Goal: Task Accomplishment & Management: Manage account settings

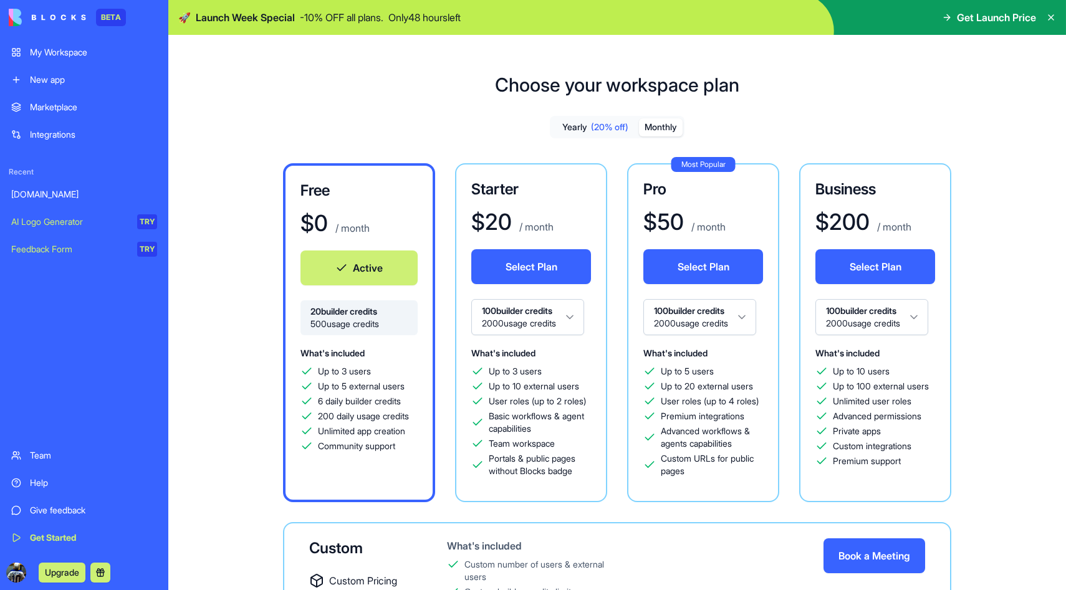
click at [84, 54] on div "My Workspace" at bounding box center [93, 52] width 127 height 12
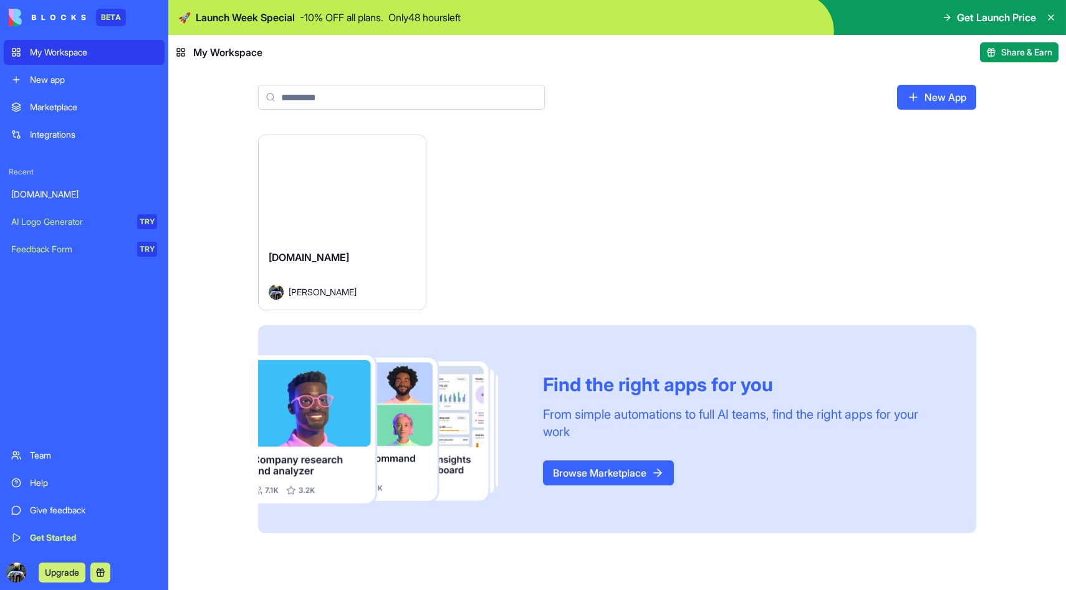
click at [355, 190] on button "Launch" at bounding box center [343, 187] width 94 height 25
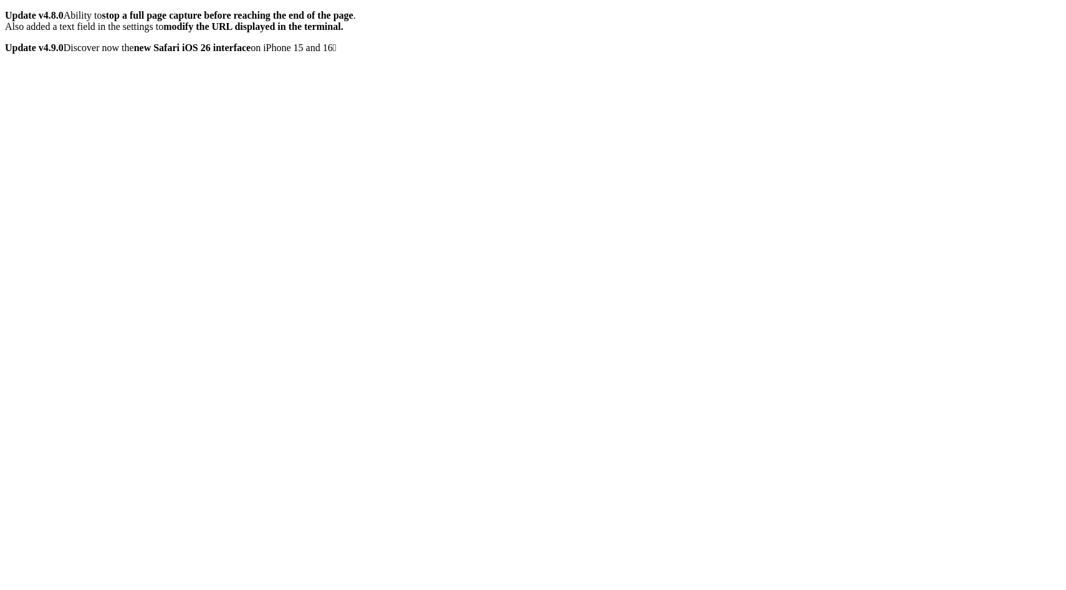
click at [5, 10] on icon at bounding box center [5, 10] width 0 height 0
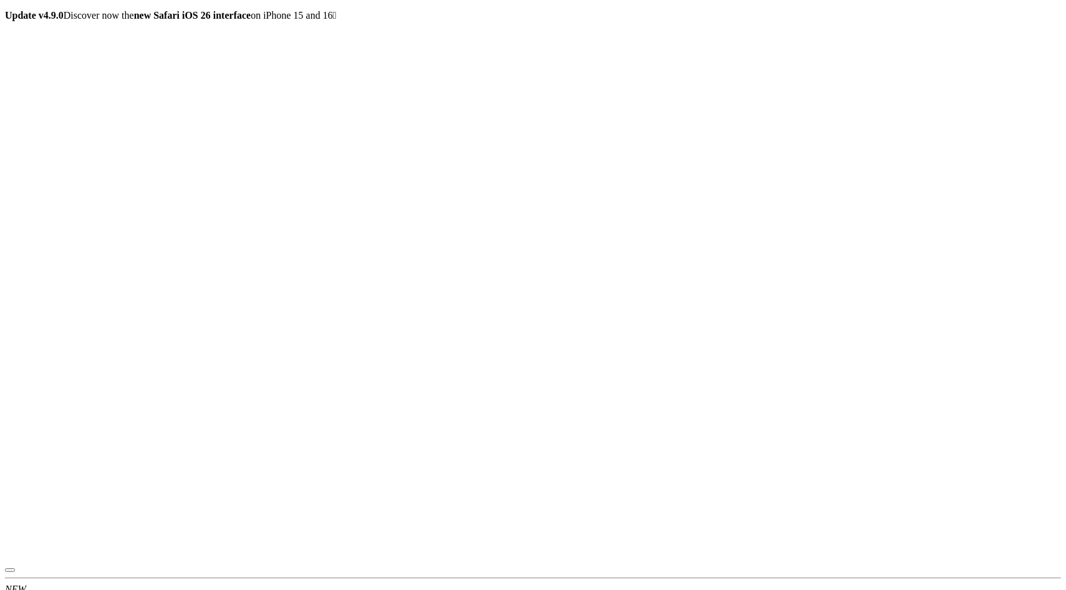
click at [5, 10] on icon at bounding box center [5, 10] width 0 height 0
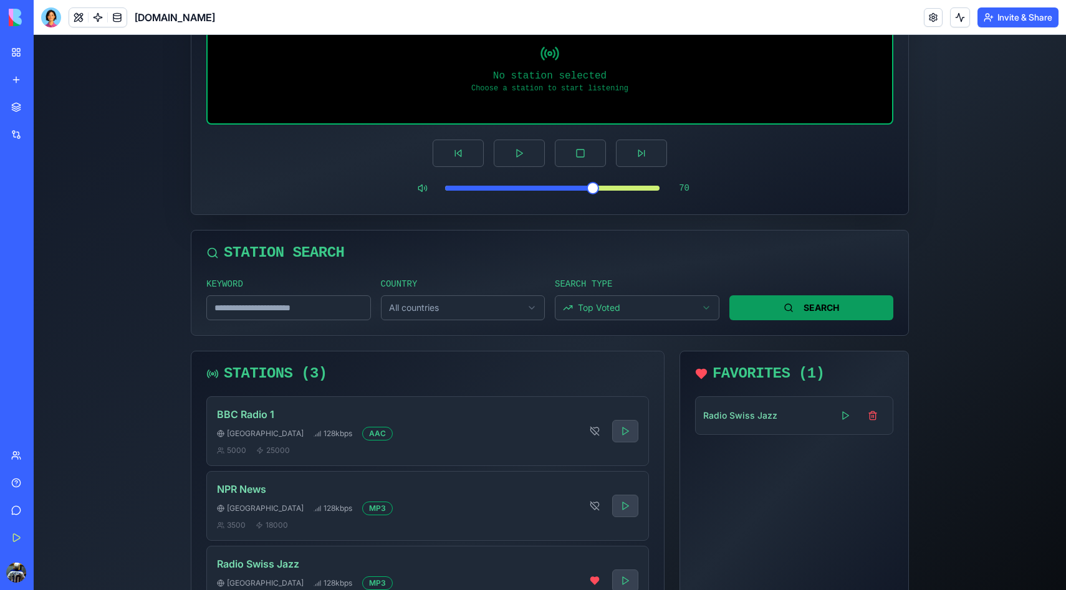
scroll to position [138, 0]
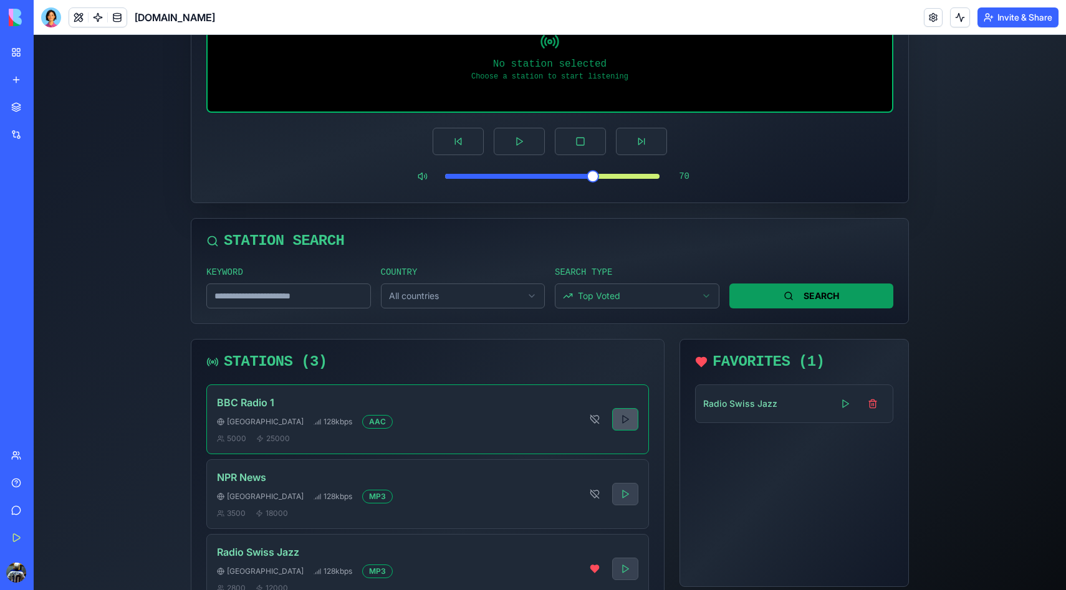
click at [622, 415] on button at bounding box center [625, 419] width 26 height 22
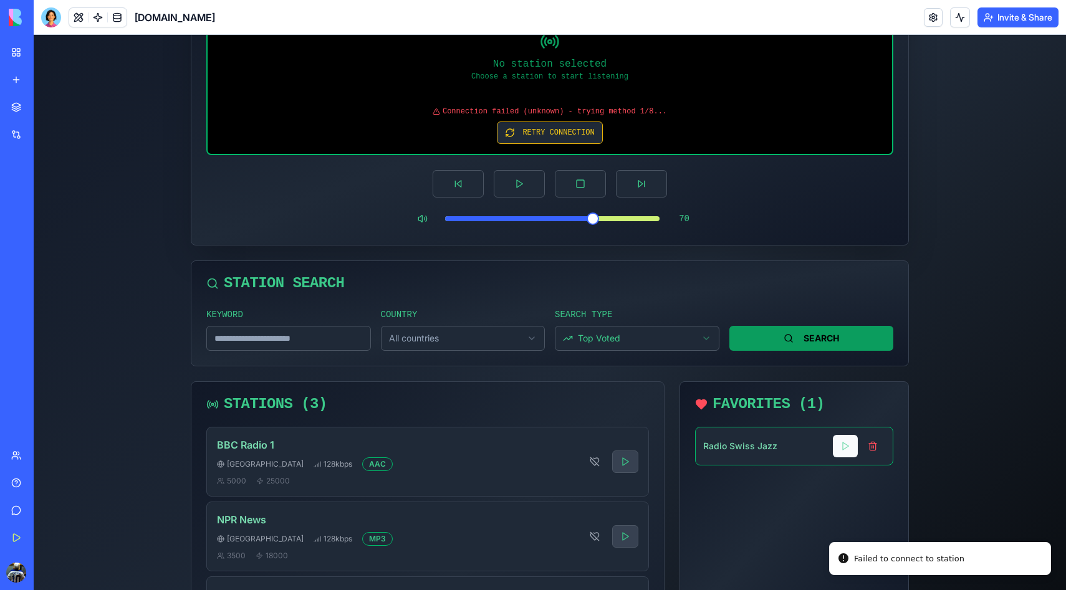
click at [844, 446] on button at bounding box center [845, 446] width 25 height 22
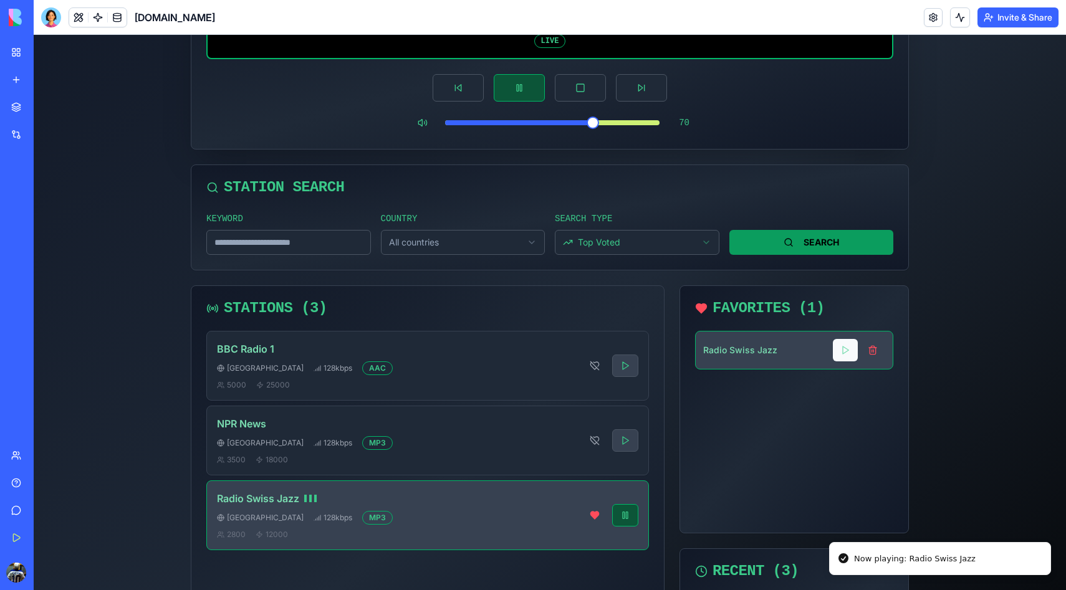
scroll to position [0, 0]
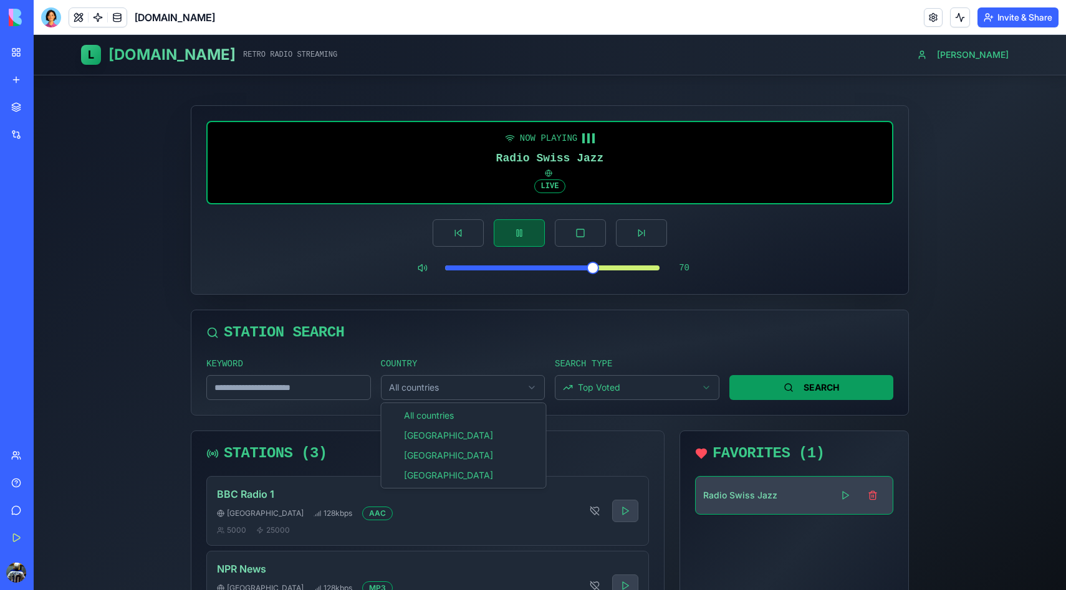
click at [418, 383] on html "L Llama.fm RETRO RADIO STREAMING Jeff NOW PLAYING Radio Swiss Jazz LIVE 70 STAT…" at bounding box center [550, 511] width 1032 height 953
click at [11, 172] on span "Recent" at bounding box center [17, 172] width 26 height 10
click at [41, 191] on div "[DOMAIN_NAME]" at bounding box center [28, 194] width 35 height 12
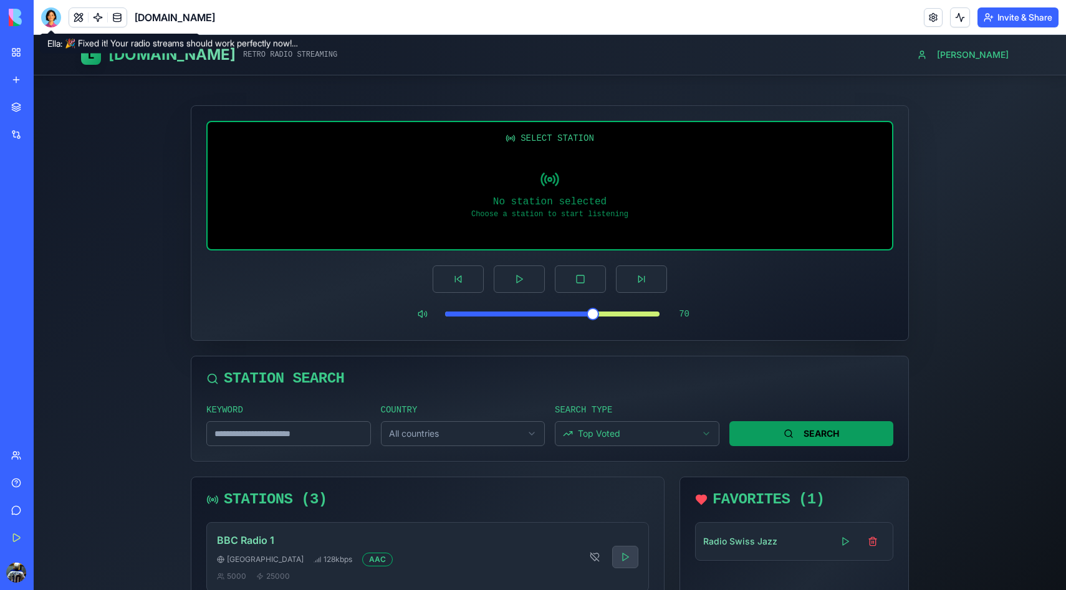
click at [56, 15] on div at bounding box center [51, 17] width 20 height 20
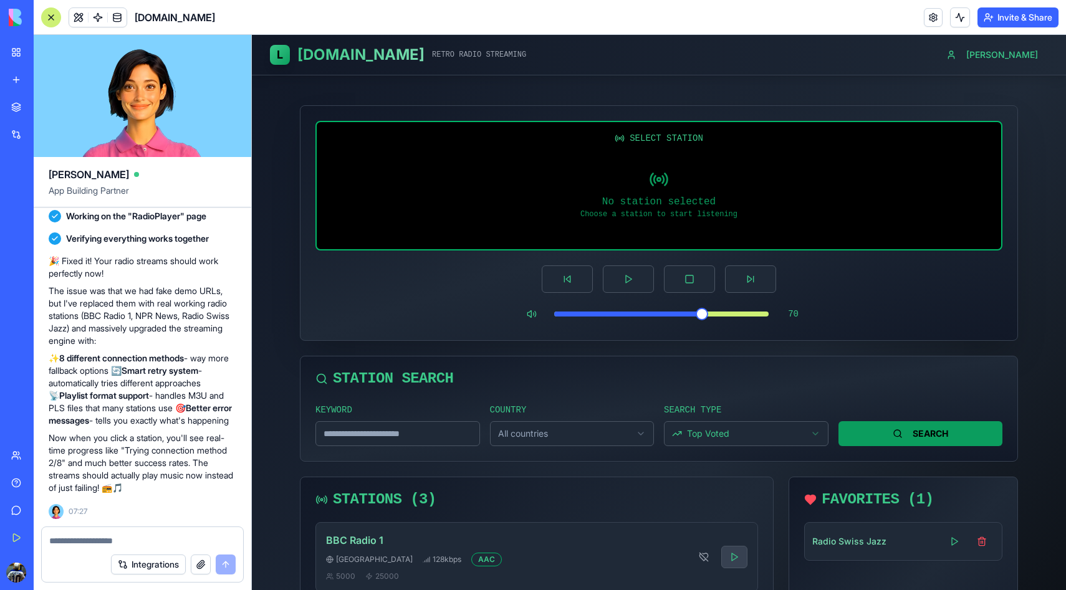
click at [105, 542] on textarea at bounding box center [142, 541] width 186 height 12
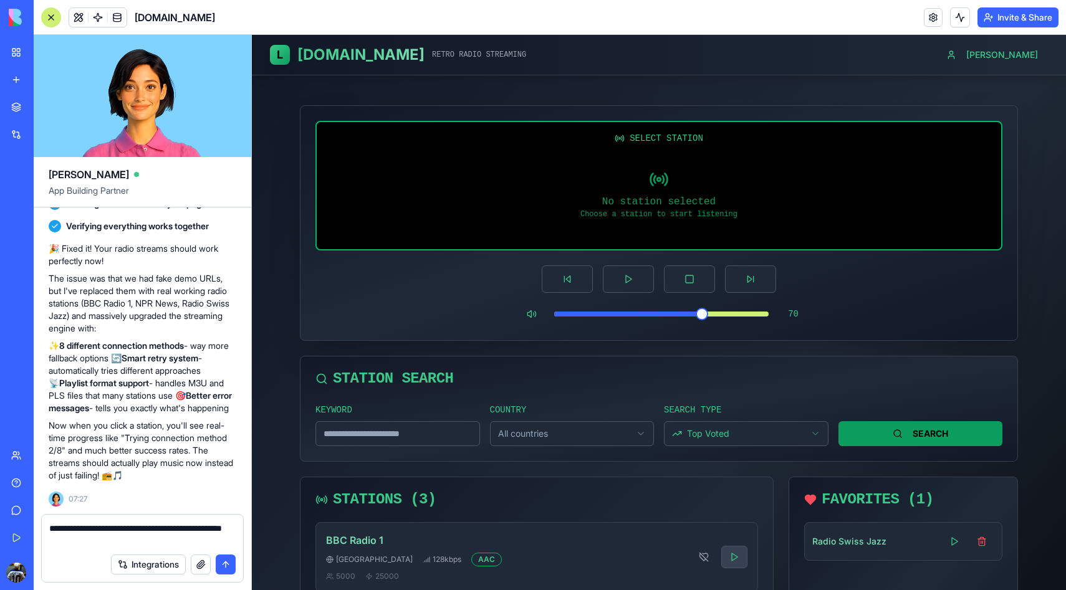
type textarea "**********"
click at [229, 565] on button "submit" at bounding box center [226, 565] width 20 height 20
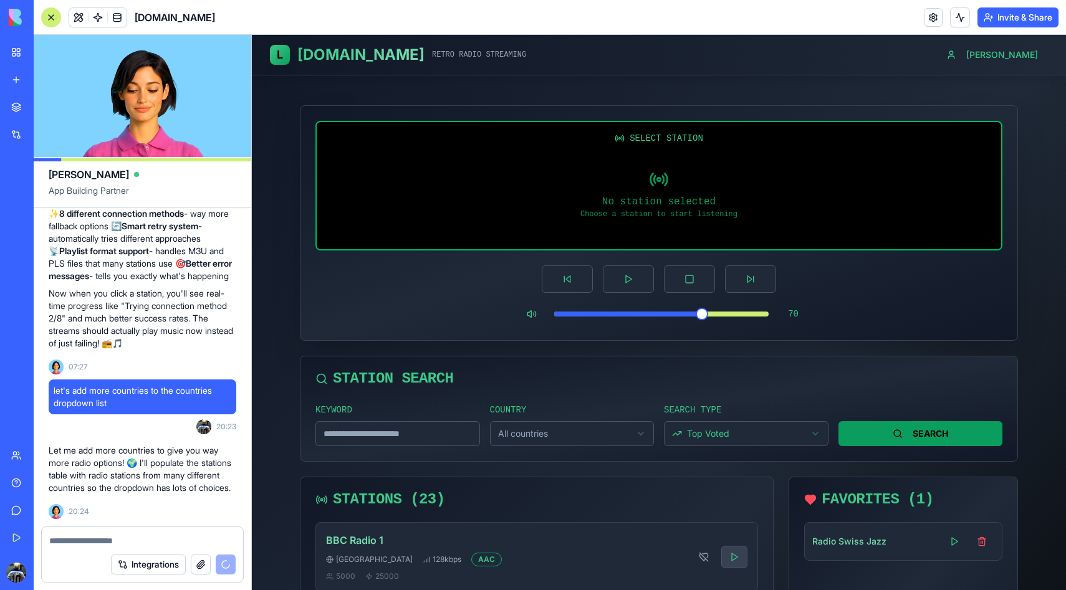
scroll to position [1963, 0]
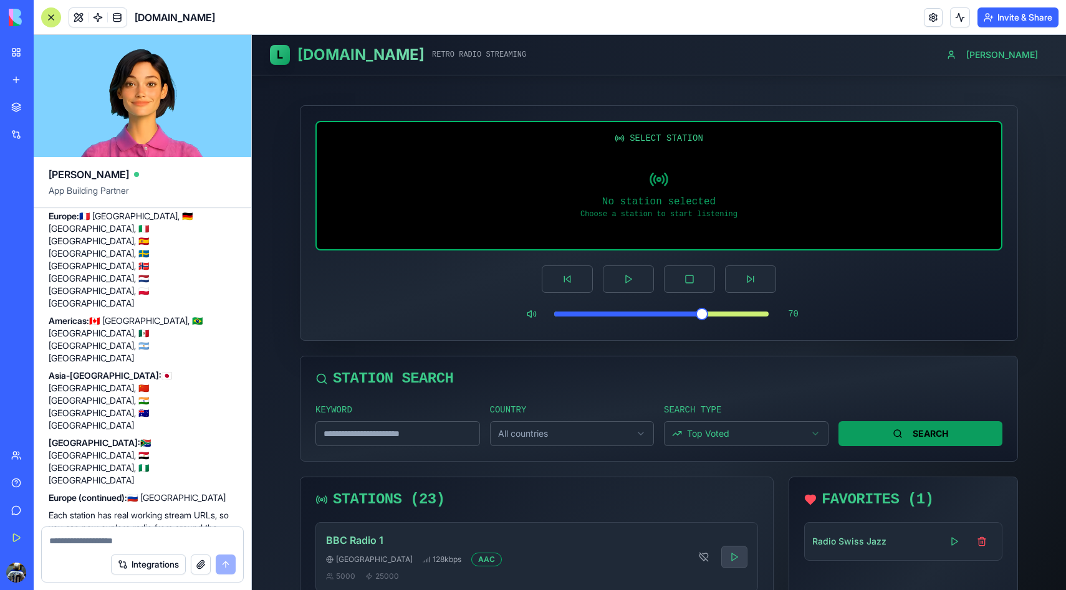
click at [543, 428] on html "L Llama.fm RETRO RADIO STREAMING Jeff SELECT STATION No station selected Choose…" at bounding box center [659, 534] width 814 height 999
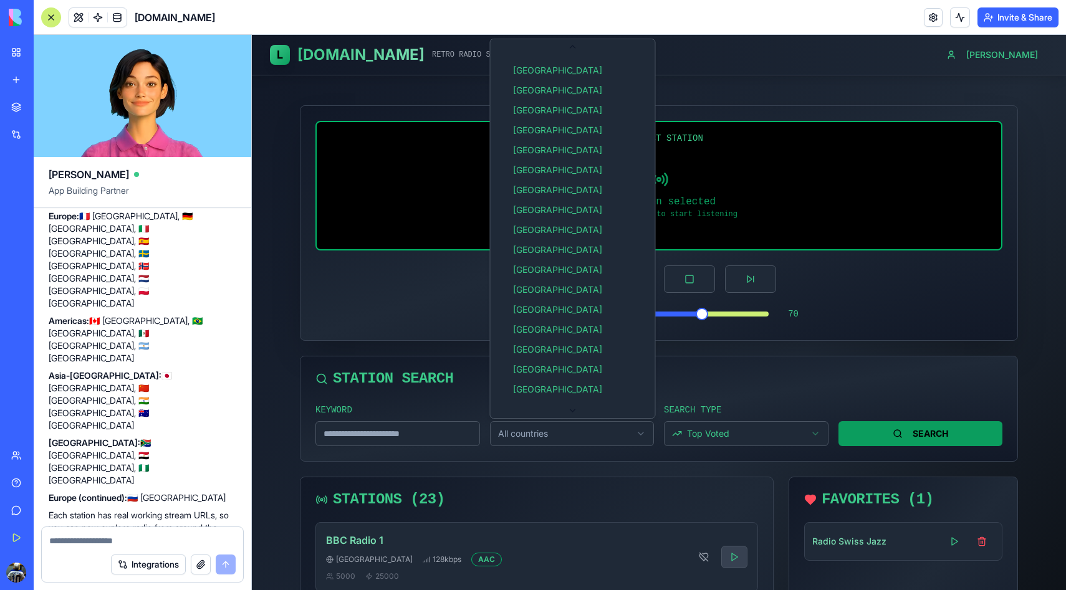
scroll to position [120, 0]
click at [117, 538] on textarea at bounding box center [142, 541] width 186 height 12
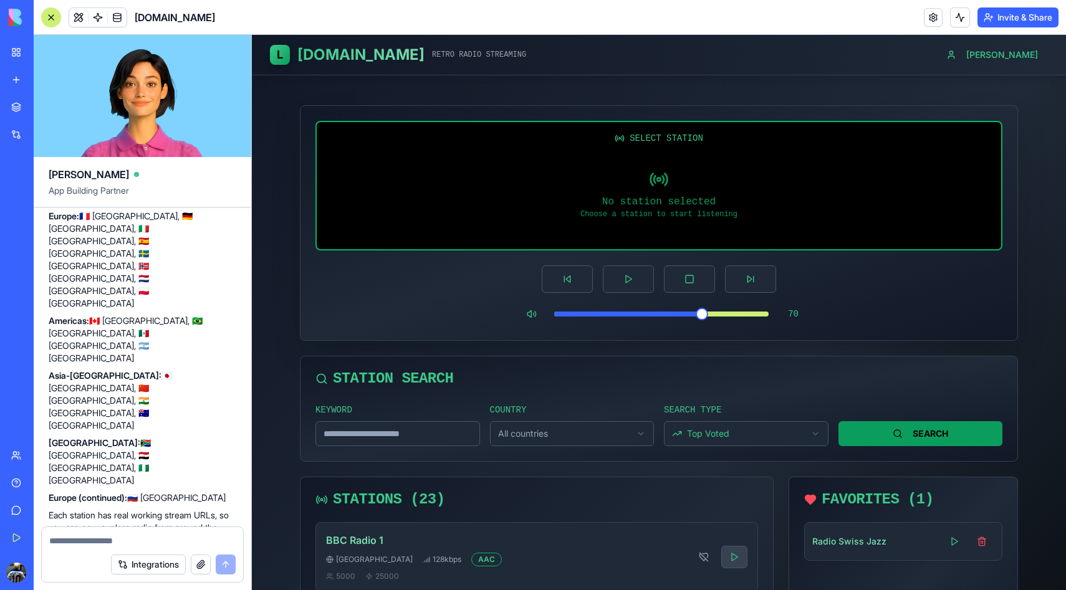
click at [117, 538] on textarea at bounding box center [142, 541] width 186 height 12
type textarea "**********"
click at [223, 567] on button "submit" at bounding box center [226, 565] width 20 height 20
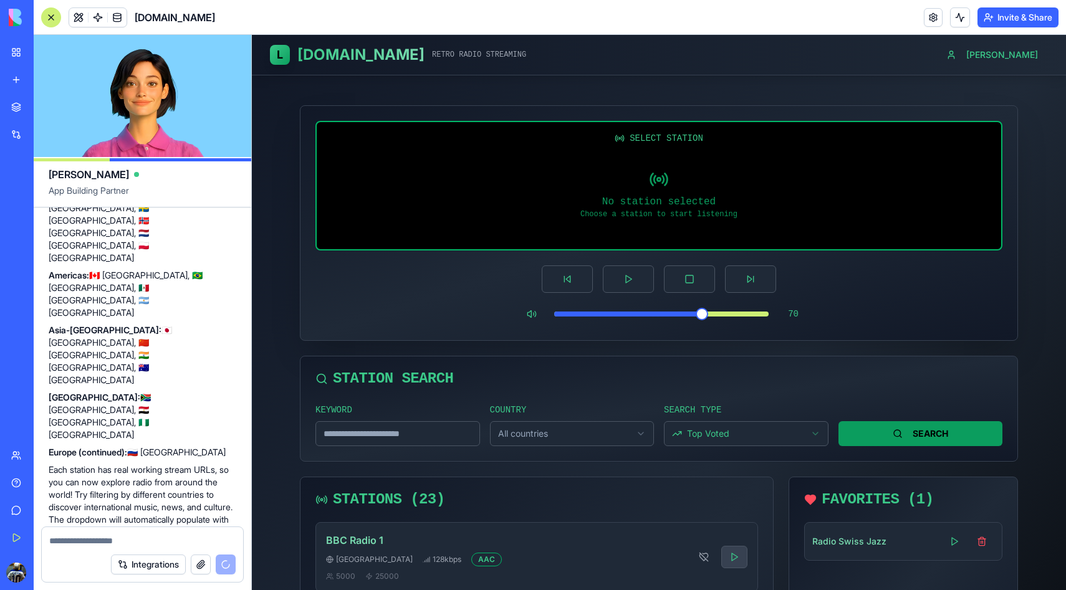
scroll to position [2010, 0]
click at [551, 430] on html "L Llama.fm RETRO RADIO STREAMING Jeff SELECT STATION No station selected Choose…" at bounding box center [659, 534] width 814 height 999
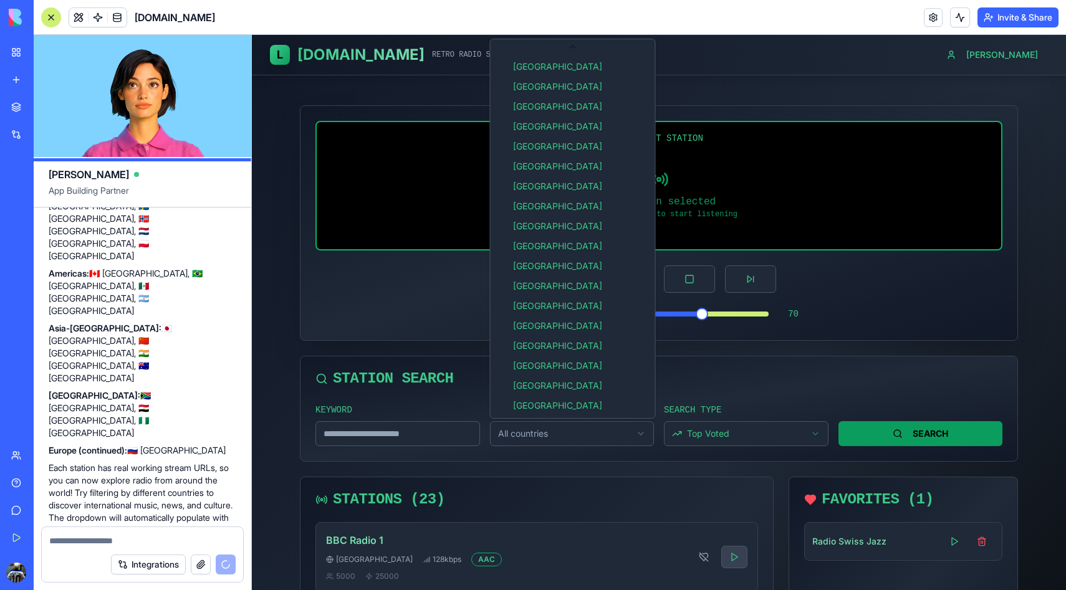
scroll to position [0, 0]
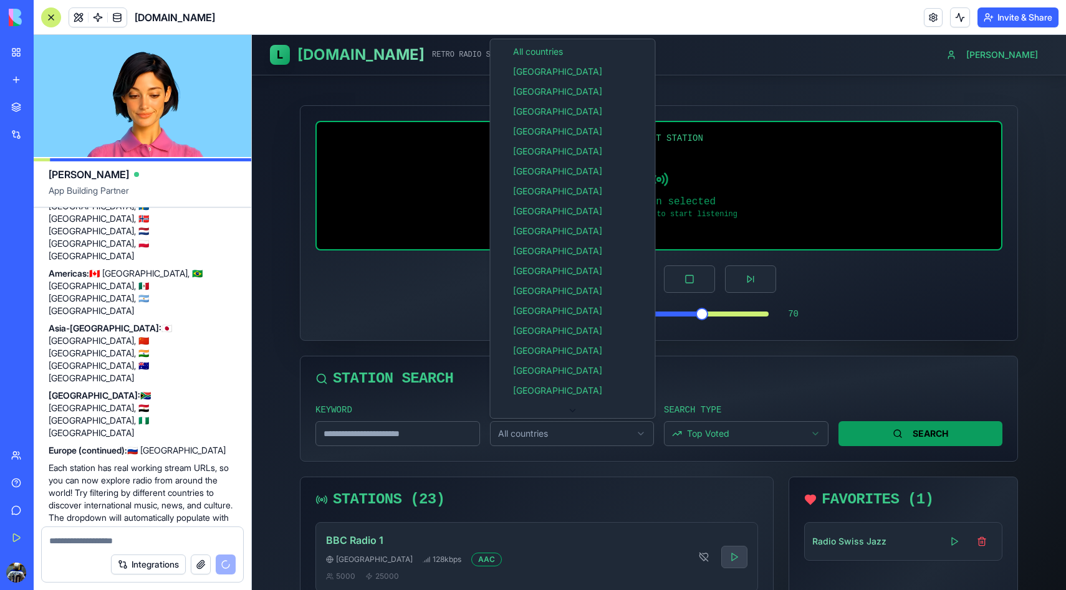
click at [421, 318] on html "L Llama.fm RETRO RADIO STREAMING Jeff SELECT STATION No station selected Choose…" at bounding box center [659, 534] width 814 height 999
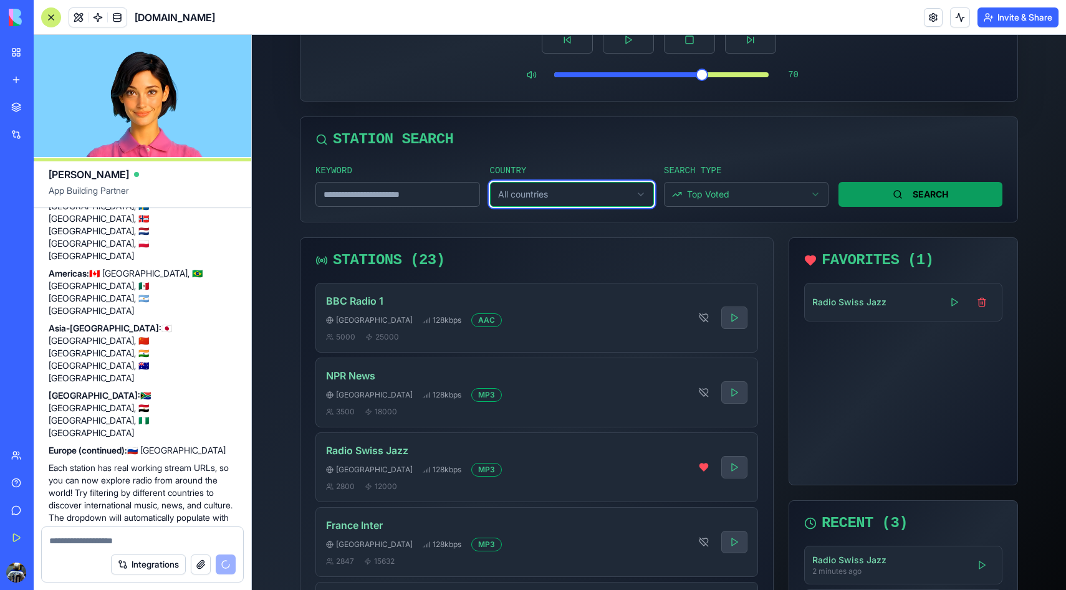
scroll to position [2070, 0]
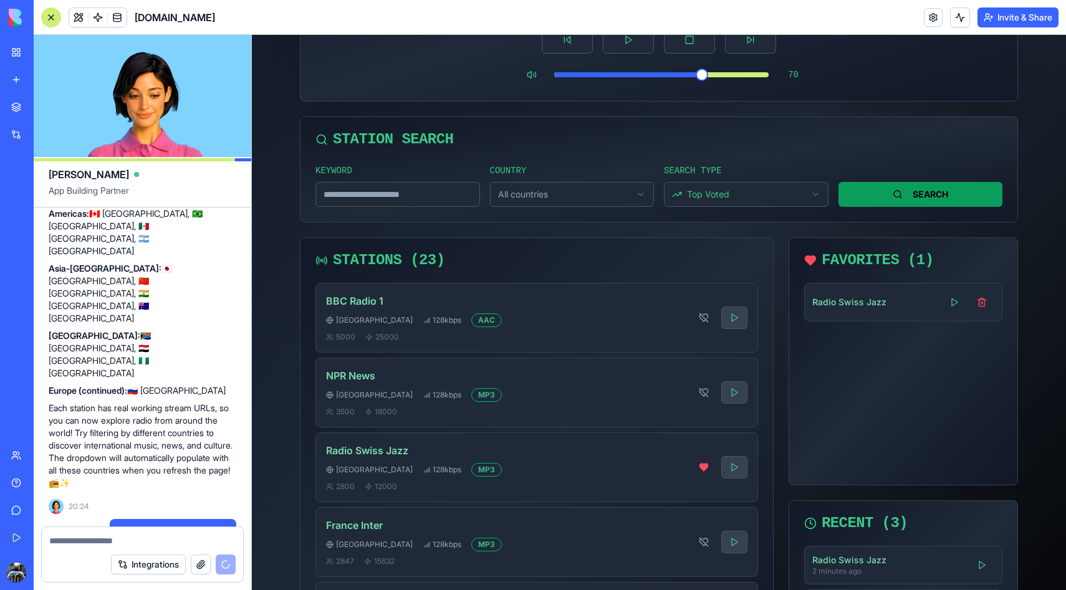
click at [721, 191] on html "L Llama.fm RETRO RADIO STREAMING Jeff SELECT STATION No station selected Choose…" at bounding box center [659, 295] width 814 height 999
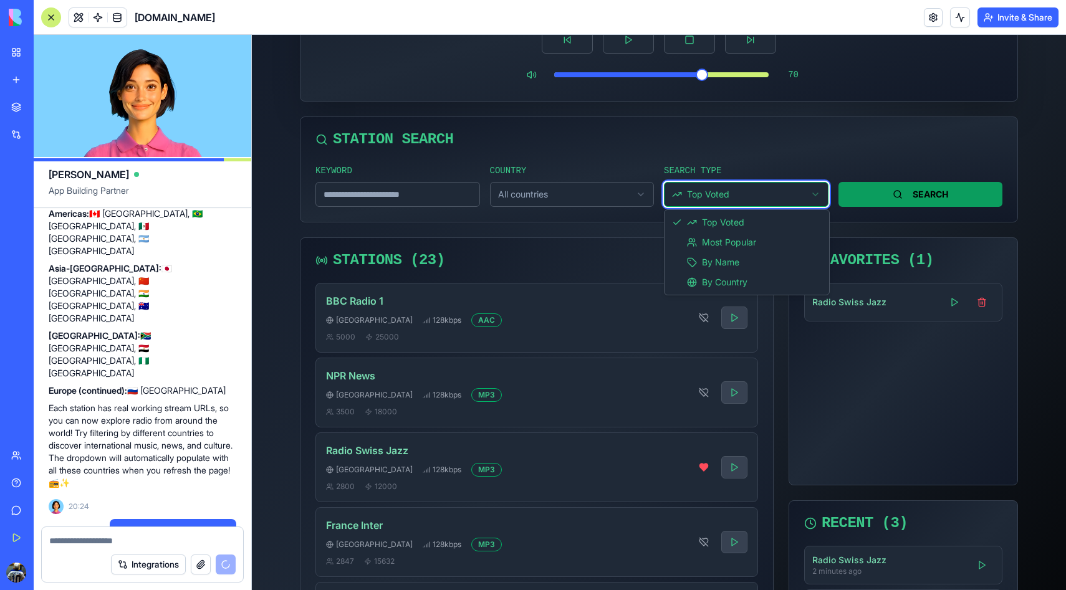
click at [721, 192] on html "L Llama.fm RETRO RADIO STREAMING Jeff SELECT STATION No station selected Choose…" at bounding box center [659, 295] width 814 height 999
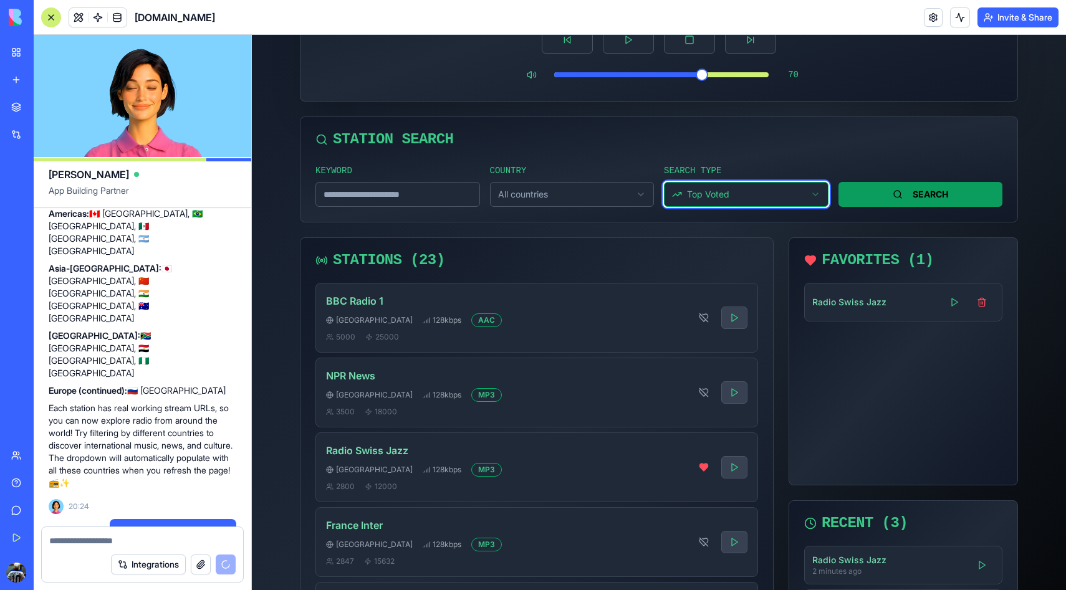
scroll to position [0, 0]
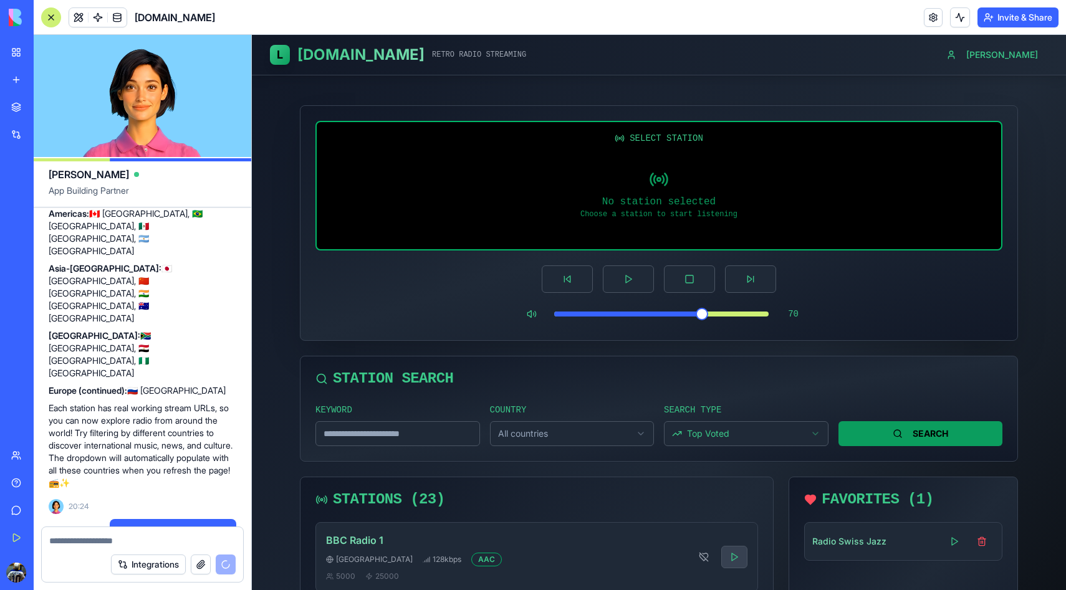
click at [570, 437] on html "L Llama.fm RETRO RADIO STREAMING Jeff SELECT STATION No station selected Choose…" at bounding box center [659, 534] width 814 height 999
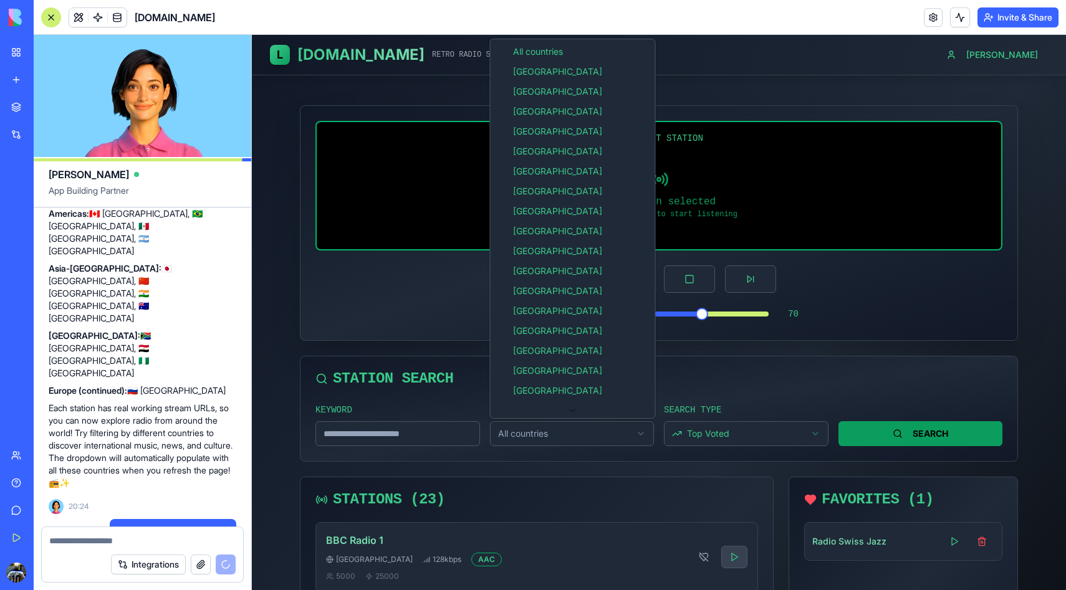
click at [570, 437] on html "L Llama.fm RETRO RADIO STREAMING Jeff SELECT STATION No station selected Choose…" at bounding box center [659, 534] width 814 height 999
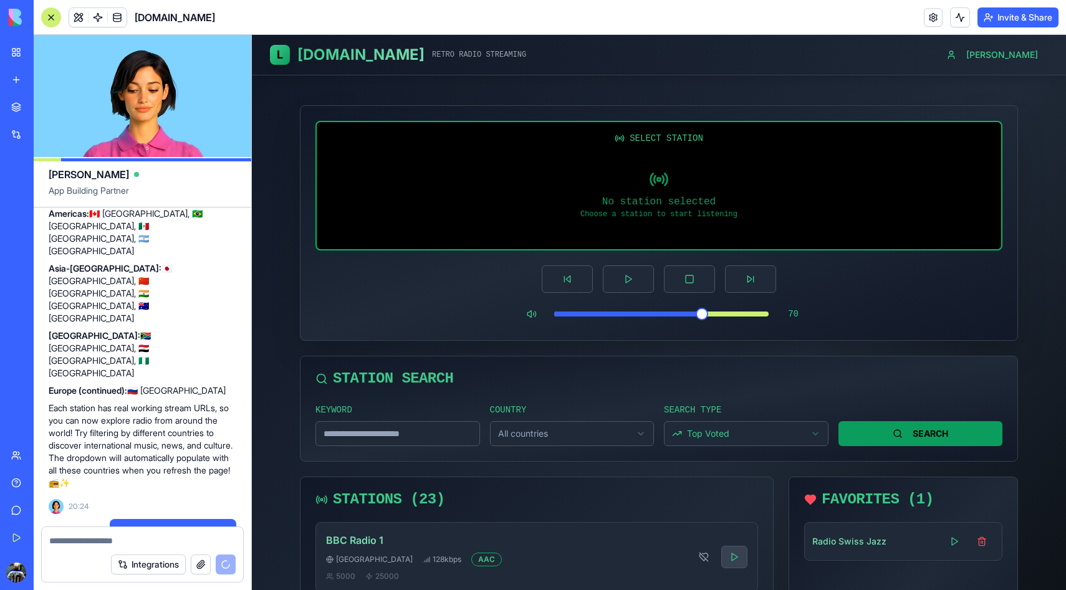
click at [570, 437] on html "L Llama.fm RETRO RADIO STREAMING Jeff SELECT STATION No station selected Choose…" at bounding box center [659, 534] width 814 height 999
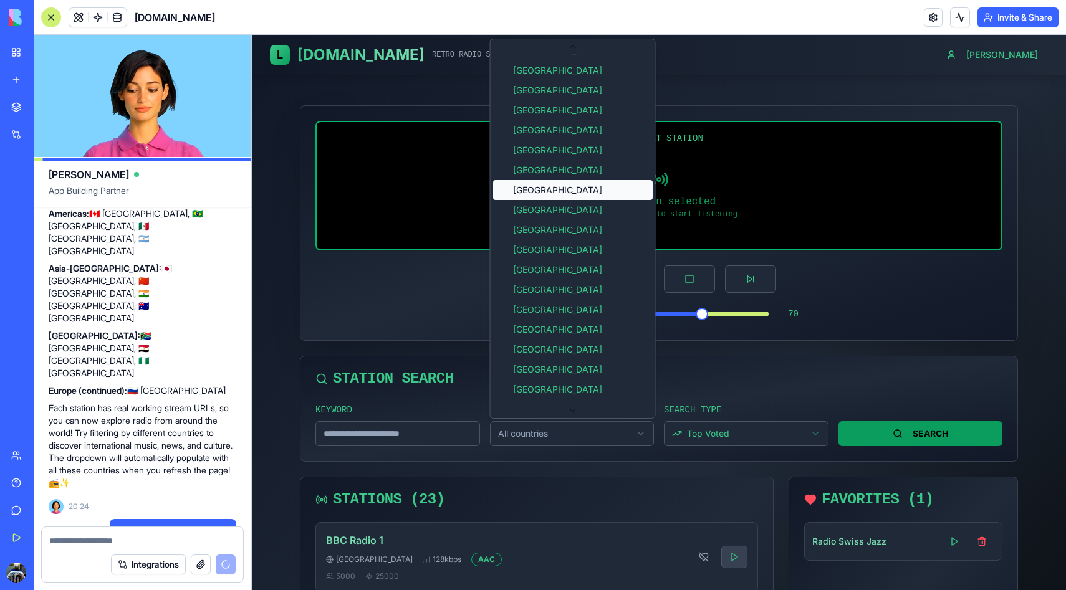
scroll to position [111, 0]
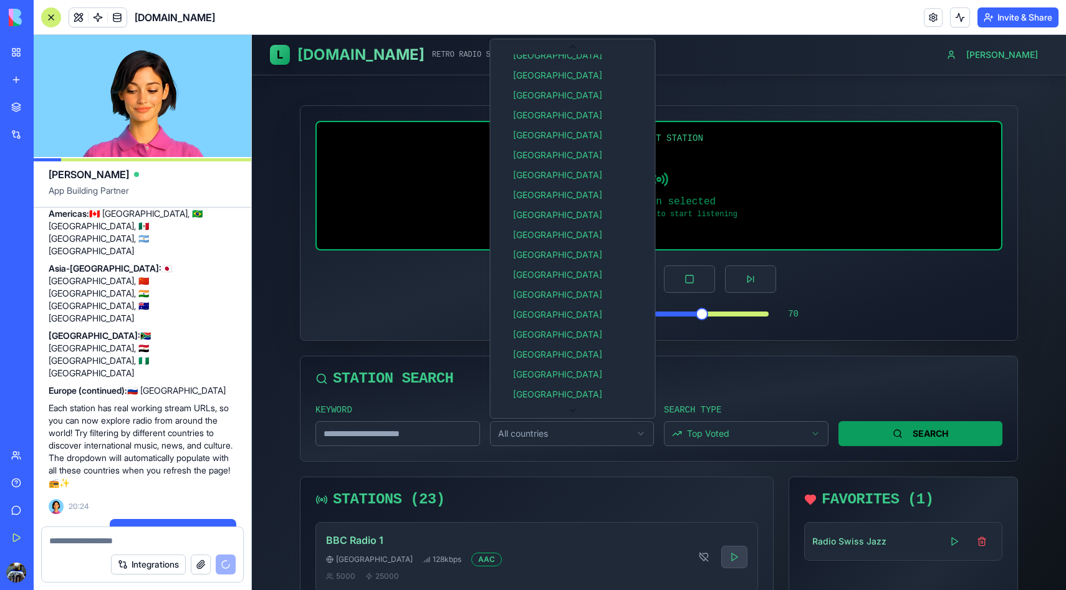
click at [415, 285] on html "L Llama.fm RETRO RADIO STREAMING Jeff SELECT STATION No station selected Choose…" at bounding box center [659, 534] width 814 height 999
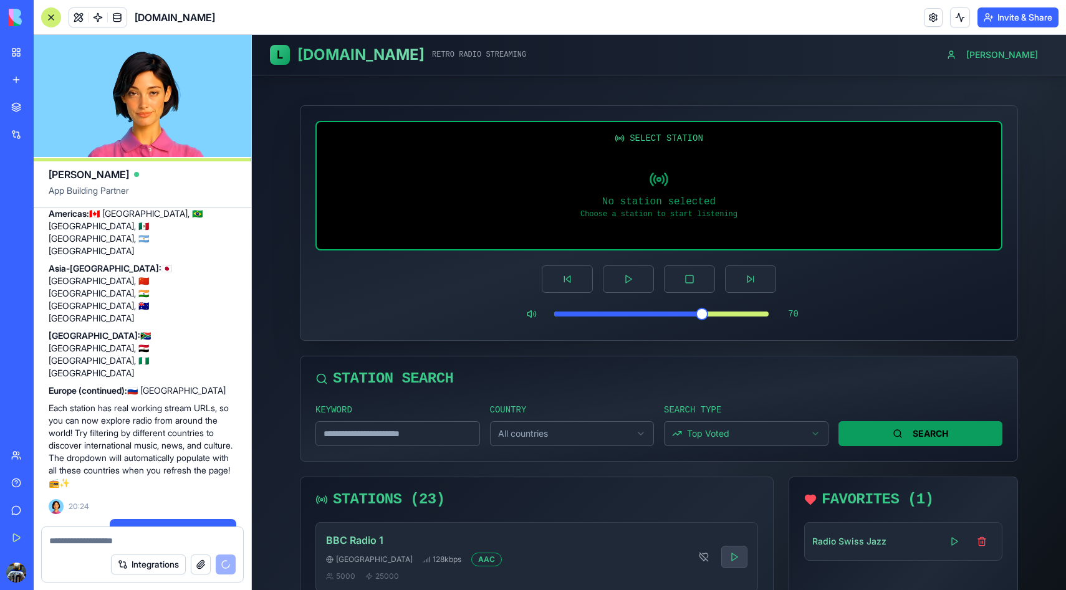
click at [285, 255] on main "SELECT STATION No station selected Choose a station to start listening 70 STATI…" at bounding box center [659, 539] width 798 height 928
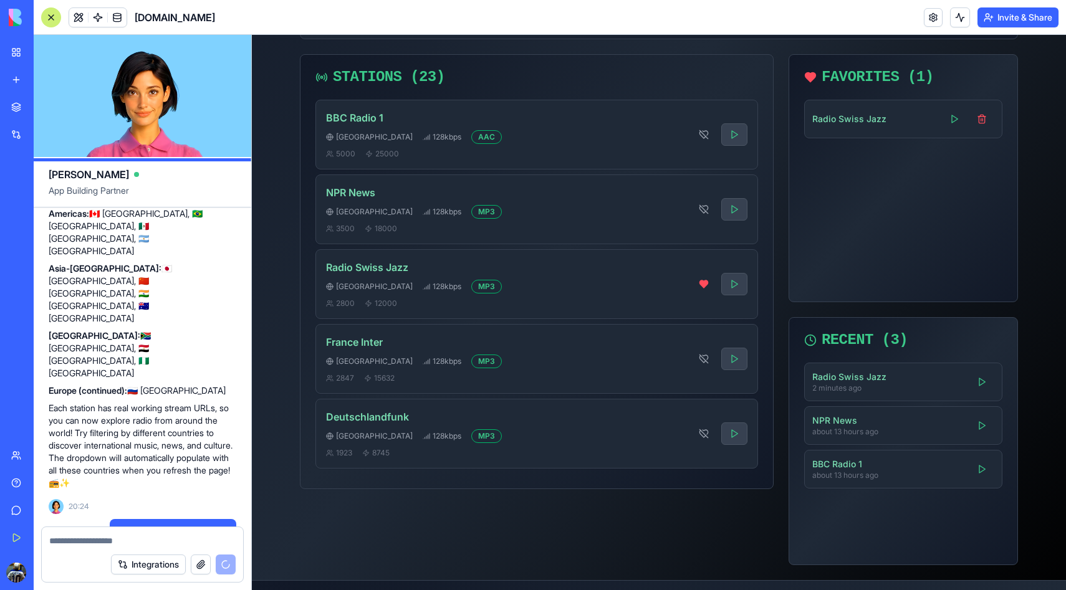
scroll to position [425, 0]
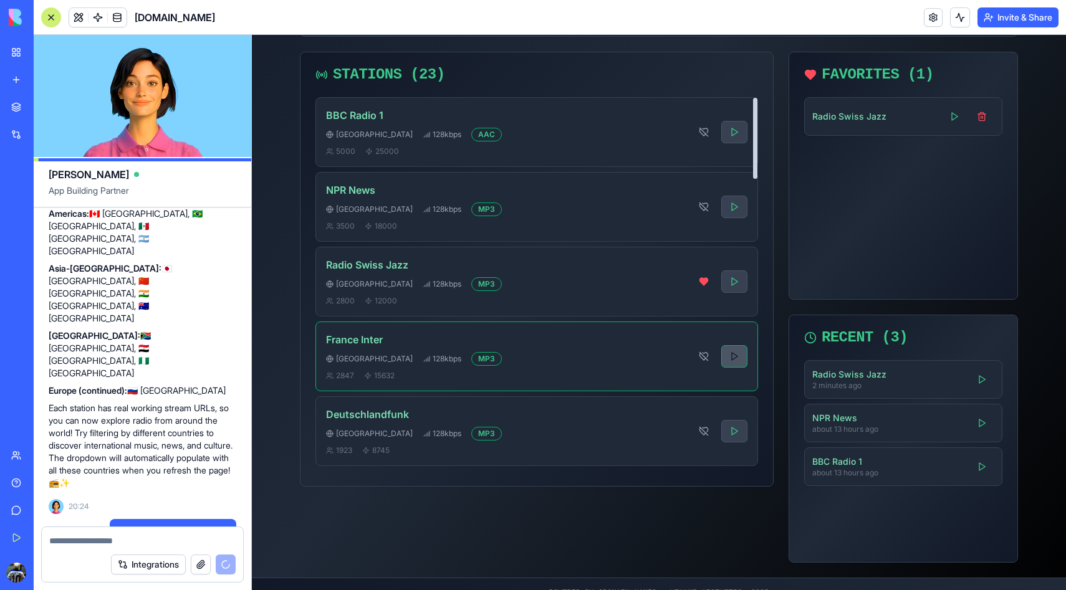
click at [738, 357] on button at bounding box center [734, 356] width 26 height 22
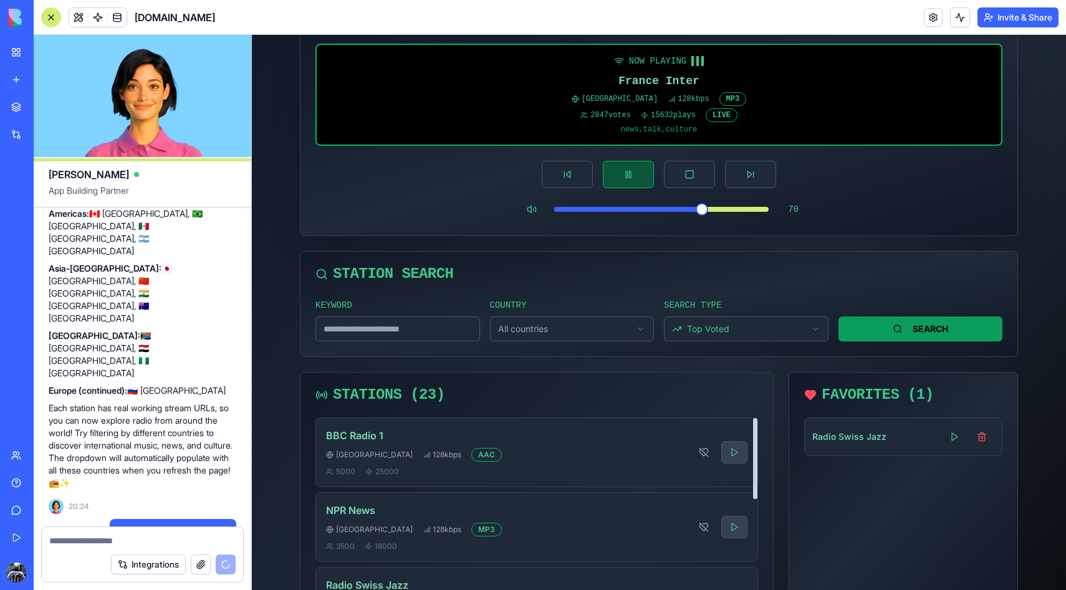
scroll to position [0, 0]
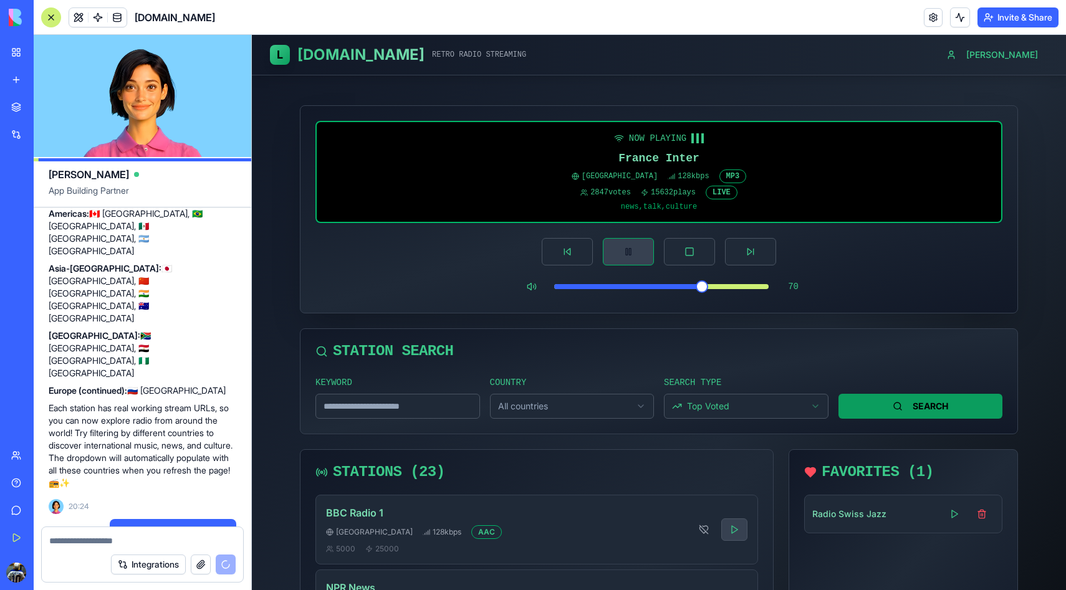
click at [635, 257] on button at bounding box center [628, 251] width 51 height 27
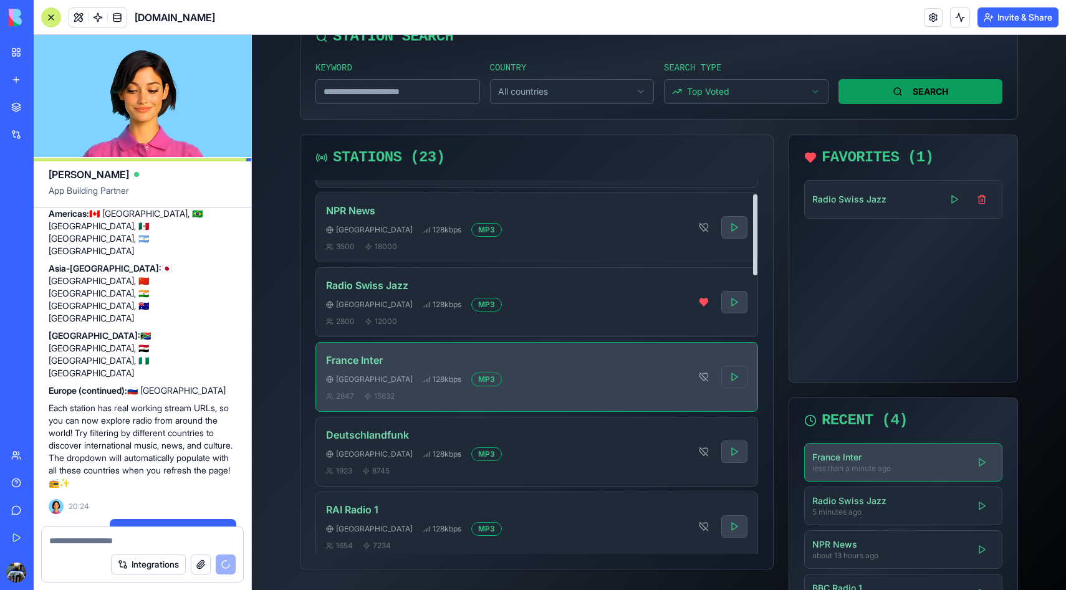
scroll to position [354, 0]
click at [733, 450] on button at bounding box center [734, 452] width 26 height 22
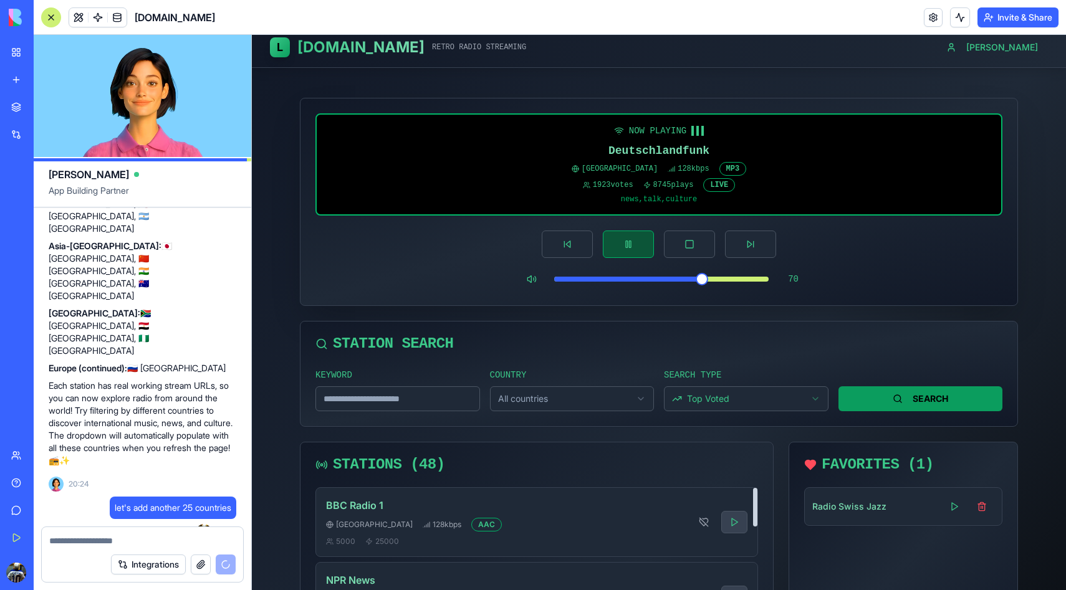
scroll to position [0, 0]
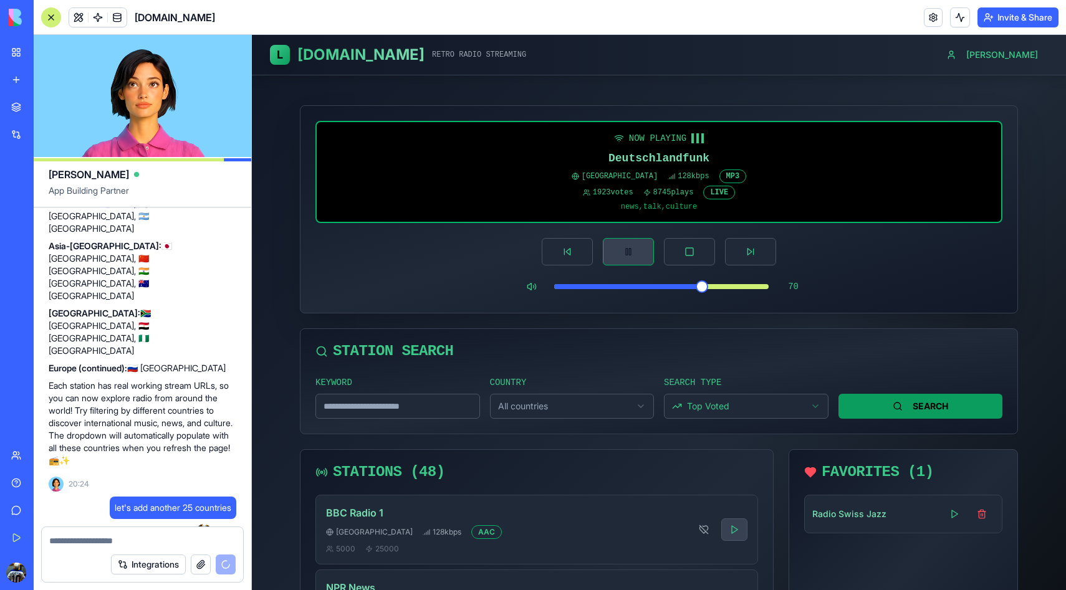
click at [638, 254] on button at bounding box center [628, 251] width 51 height 27
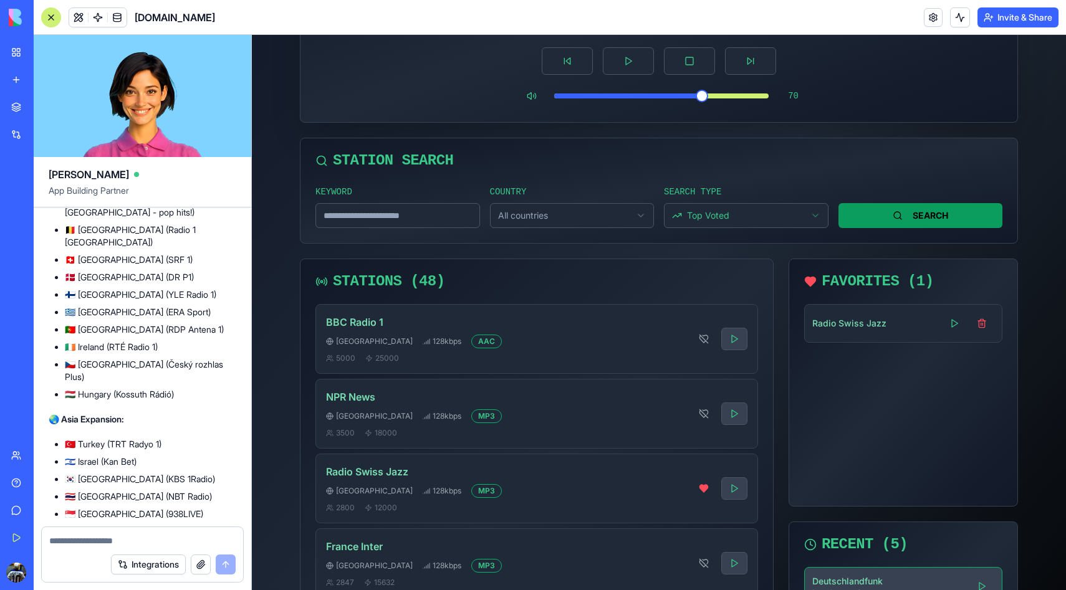
scroll to position [231, 0]
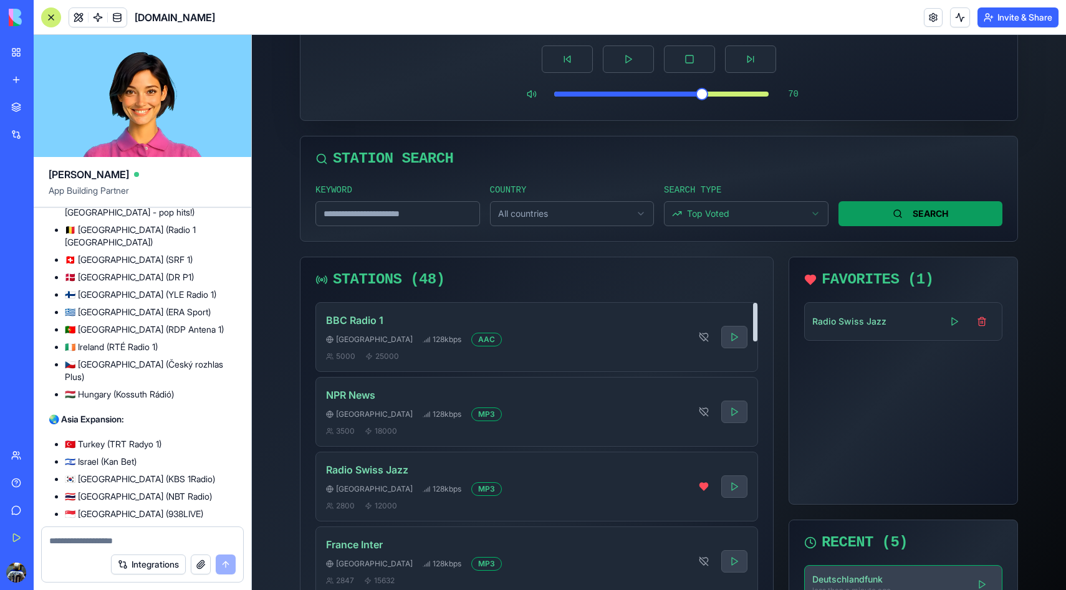
click at [567, 209] on html "L Llama.fm RETRO RADIO STREAMING Jeff CONNECTION ERROR Deutschlandfunk Germany …" at bounding box center [659, 309] width 814 height 1010
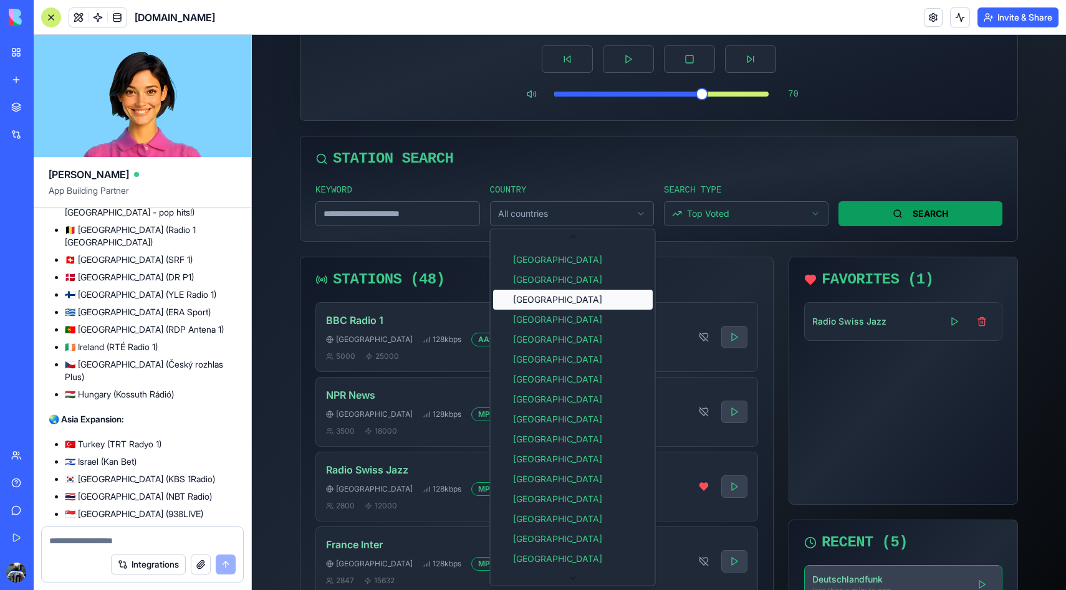
scroll to position [26, 0]
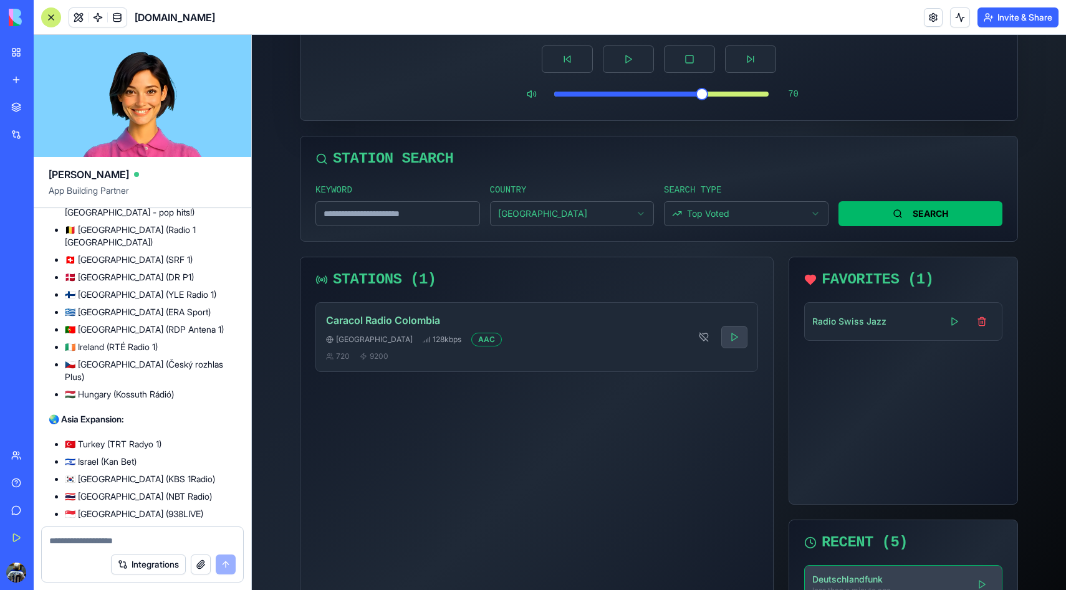
click at [909, 217] on button "SEARCH" at bounding box center [921, 213] width 165 height 25
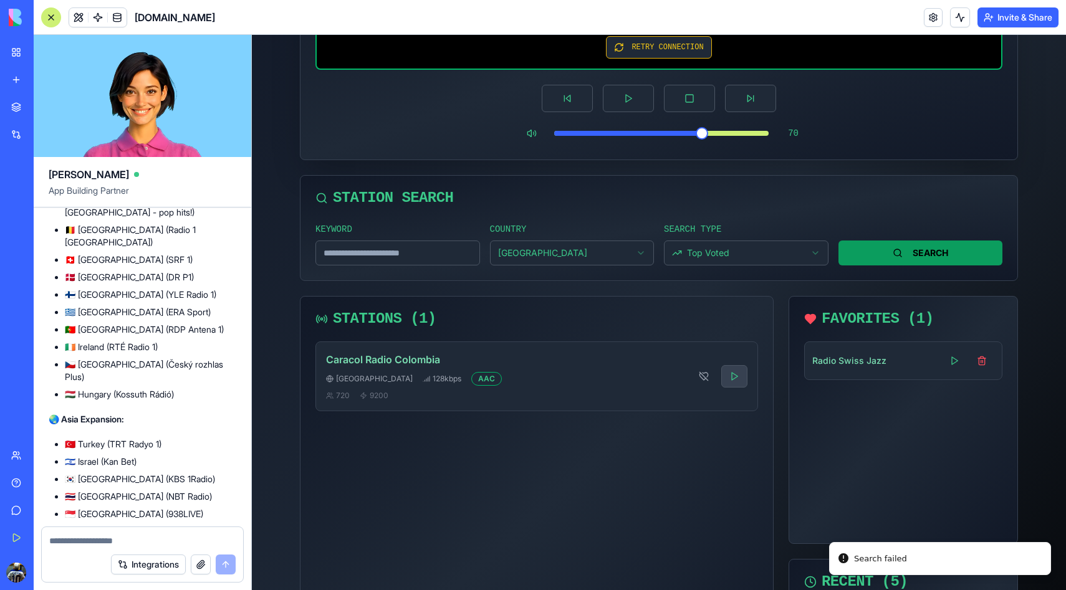
scroll to position [199, 0]
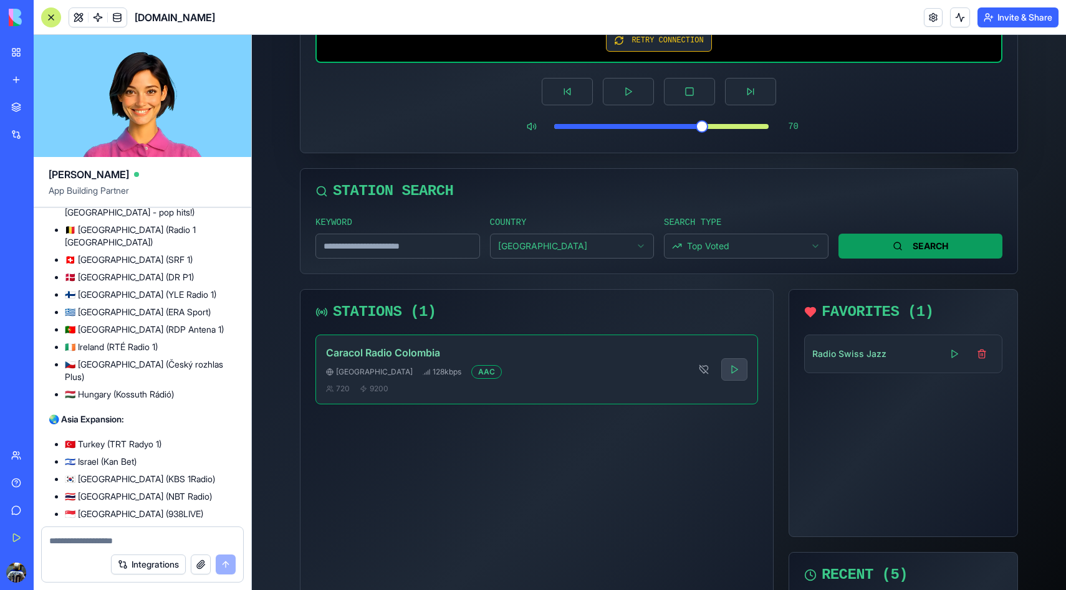
click at [749, 372] on div "Caracol Radio Colombia Colombia 128 kbps AAC 720 9200" at bounding box center [536, 369] width 441 height 69
click at [736, 372] on button at bounding box center [734, 369] width 26 height 22
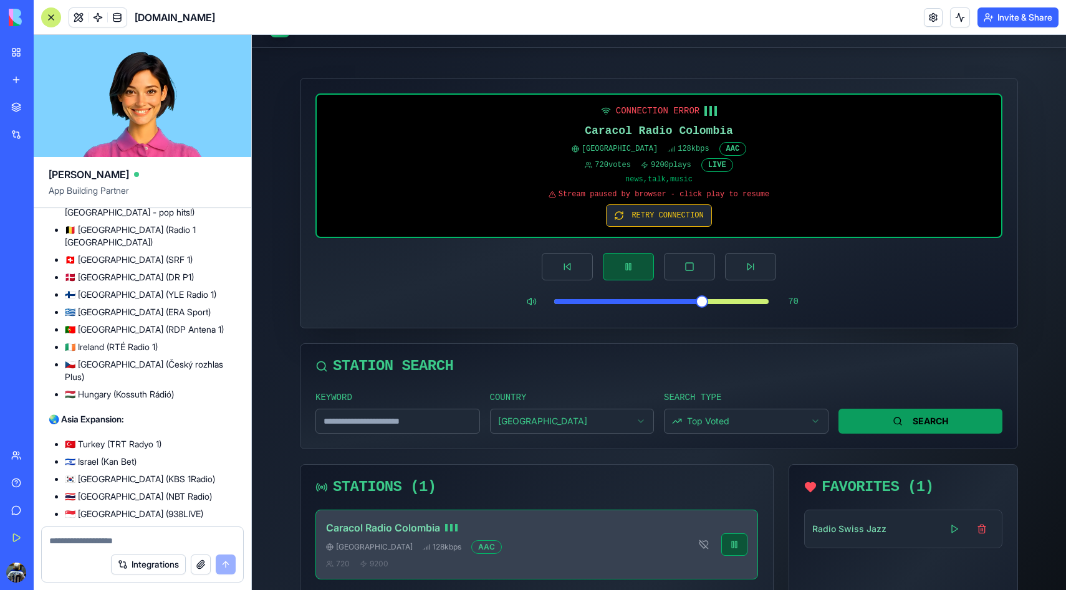
scroll to position [31, 0]
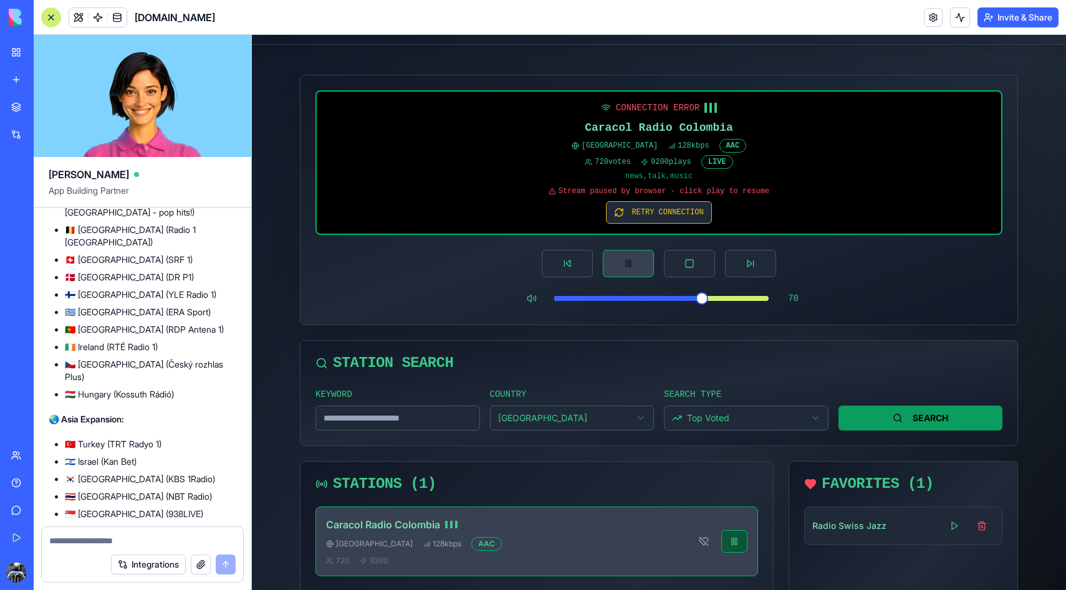
click at [628, 262] on button at bounding box center [628, 263] width 51 height 27
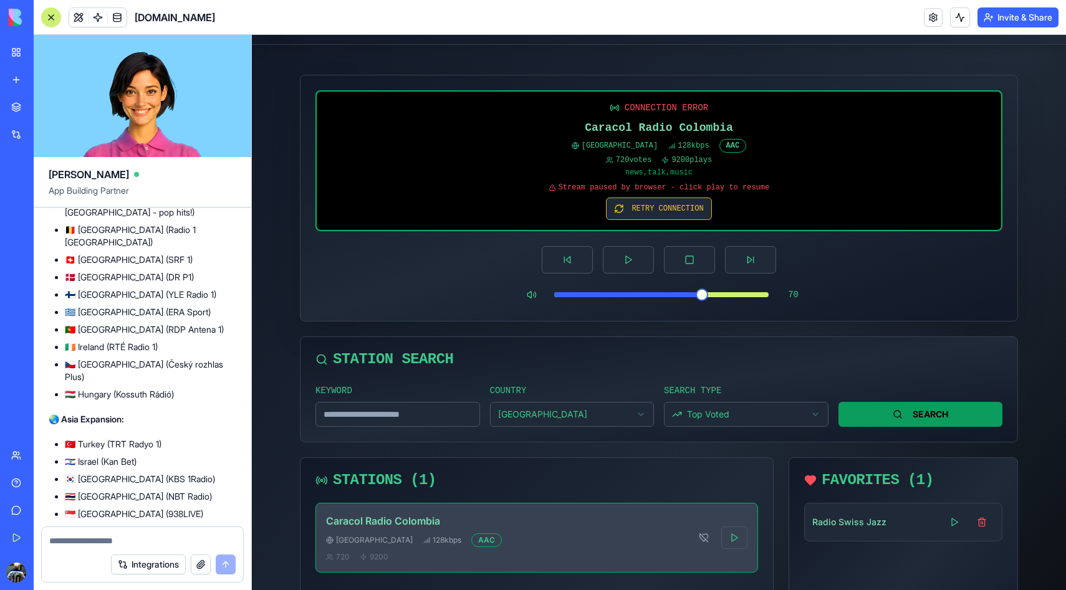
scroll to position [0, 0]
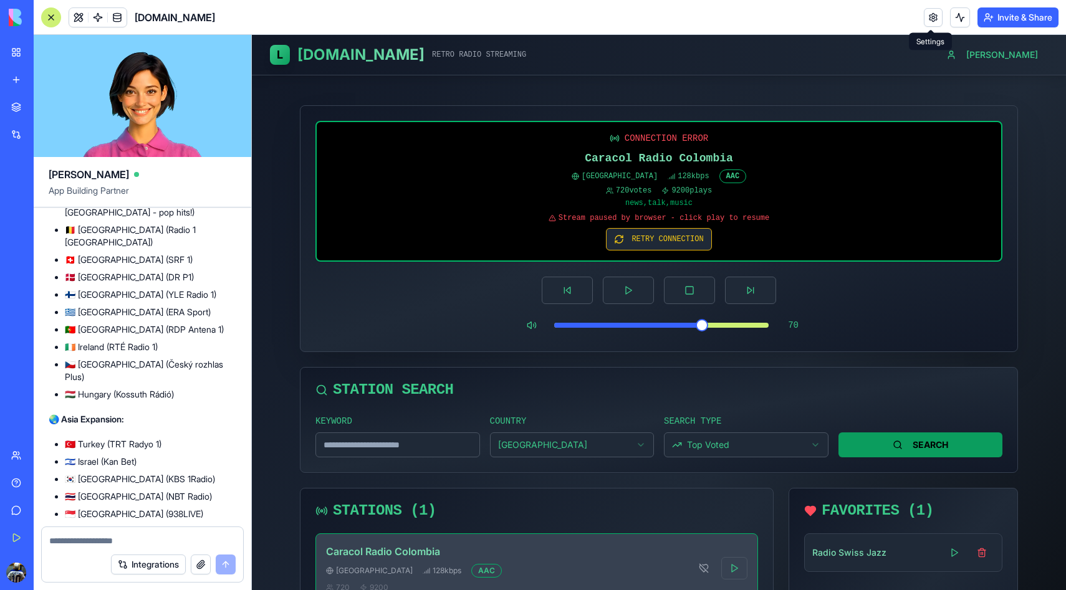
click at [930, 17] on link at bounding box center [933, 17] width 19 height 19
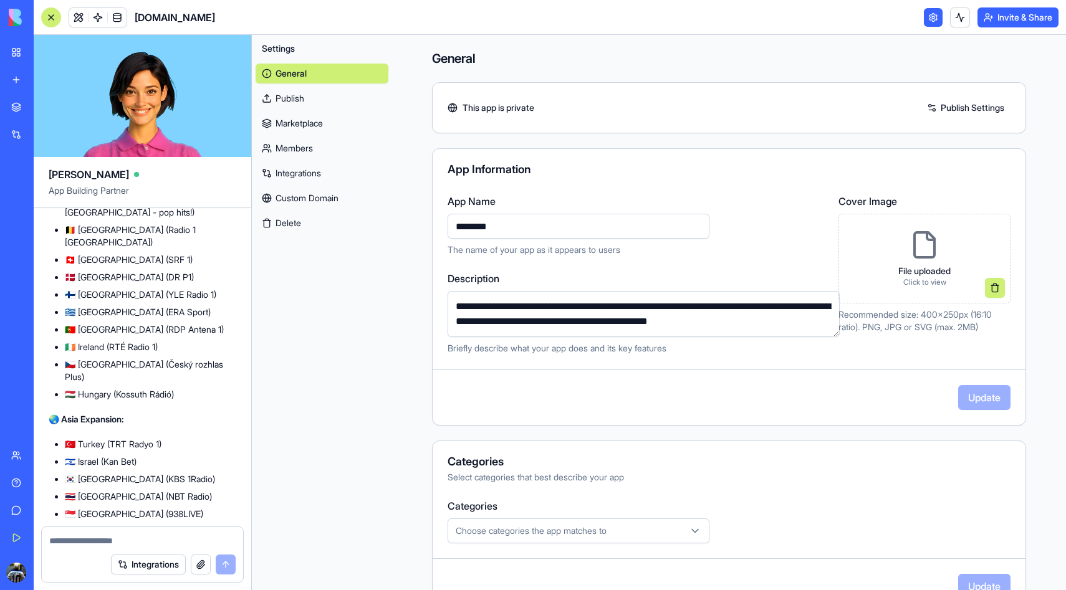
click at [950, 102] on link "Publish Settings" at bounding box center [966, 108] width 90 height 20
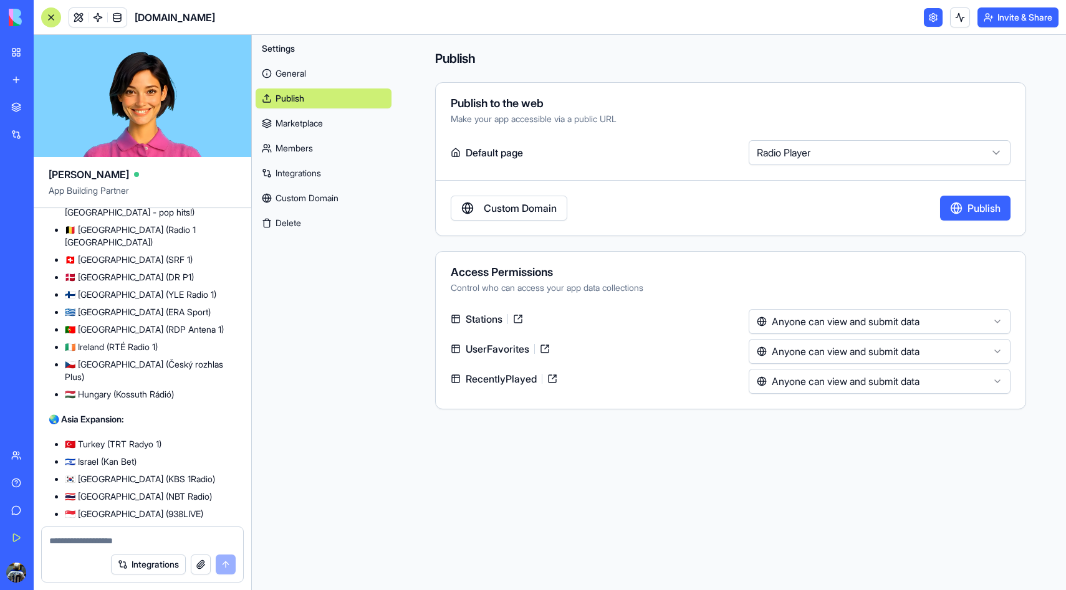
click at [517, 204] on link "Custom Domain" at bounding box center [509, 208] width 117 height 25
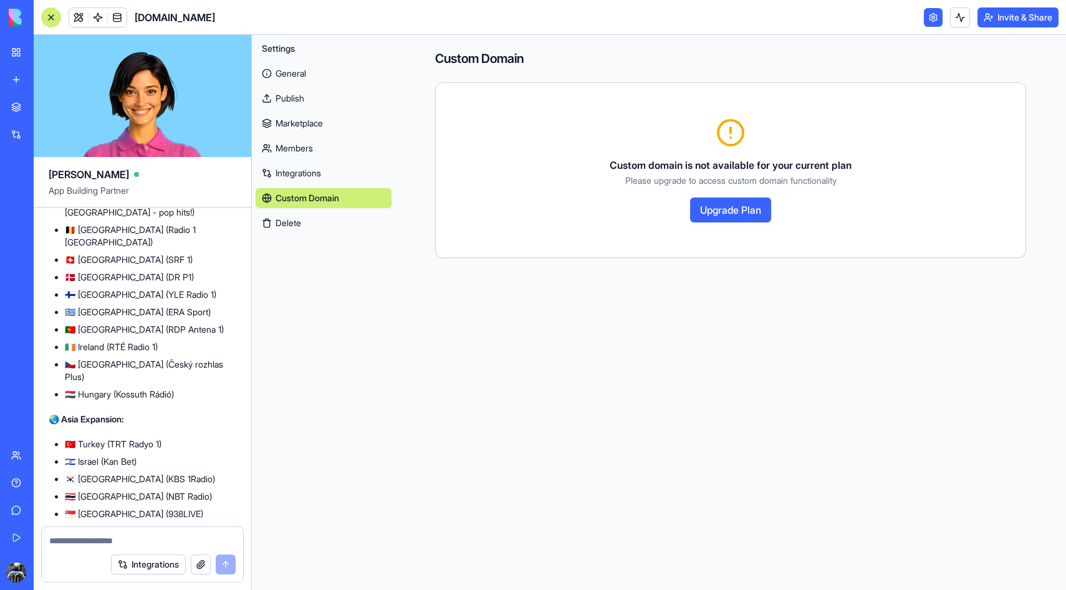
click at [709, 206] on button "Upgrade Plan" at bounding box center [730, 210] width 81 height 25
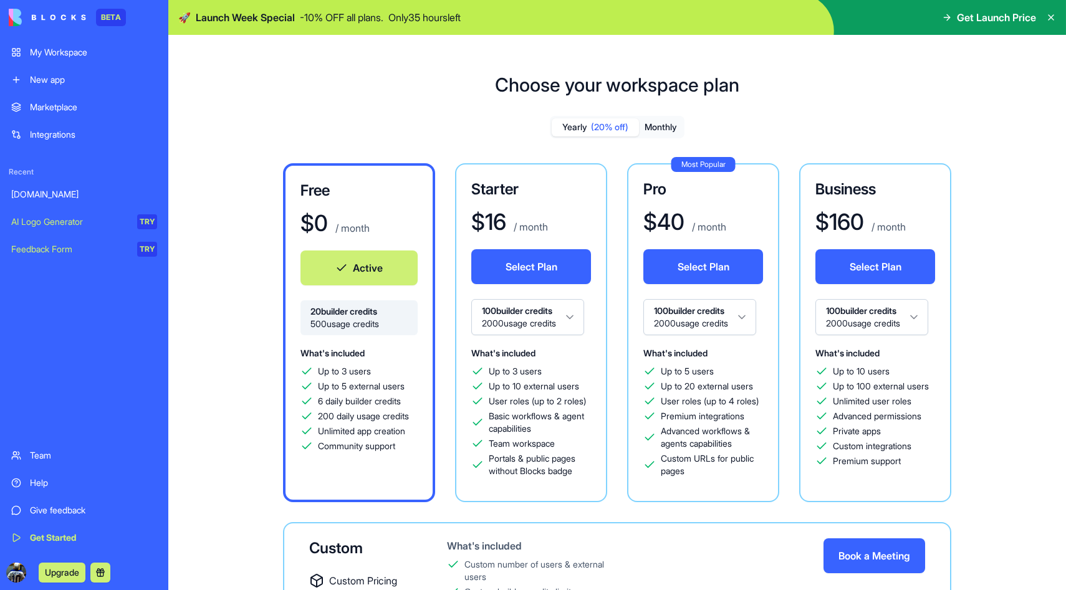
click at [671, 125] on button "Monthly" at bounding box center [661, 127] width 44 height 18
click at [534, 259] on button "Select Plan" at bounding box center [531, 266] width 120 height 35
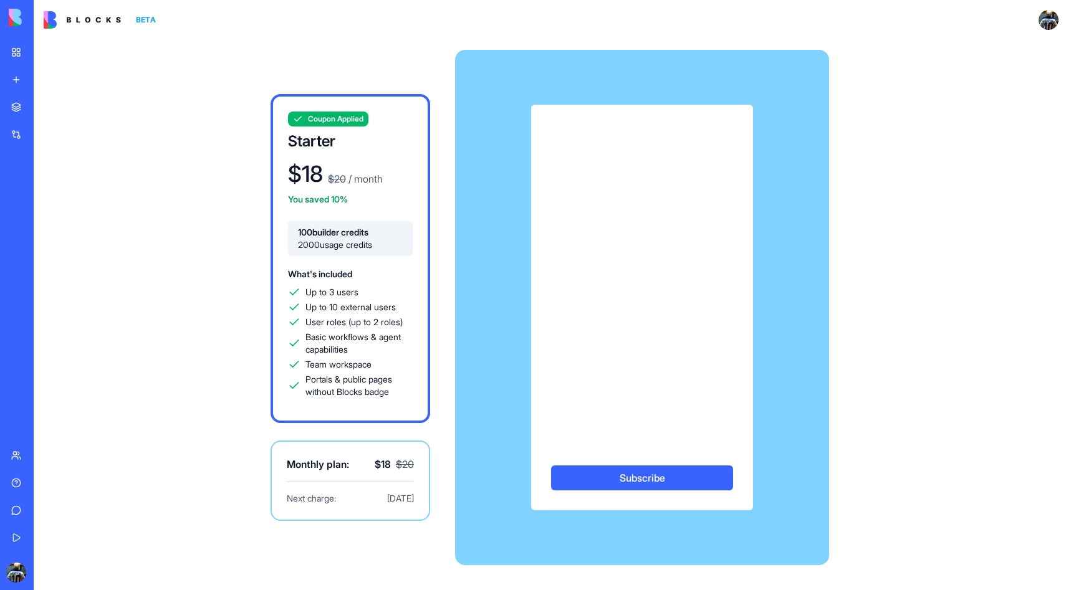
click at [628, 481] on button "Subscribe" at bounding box center [642, 478] width 182 height 25
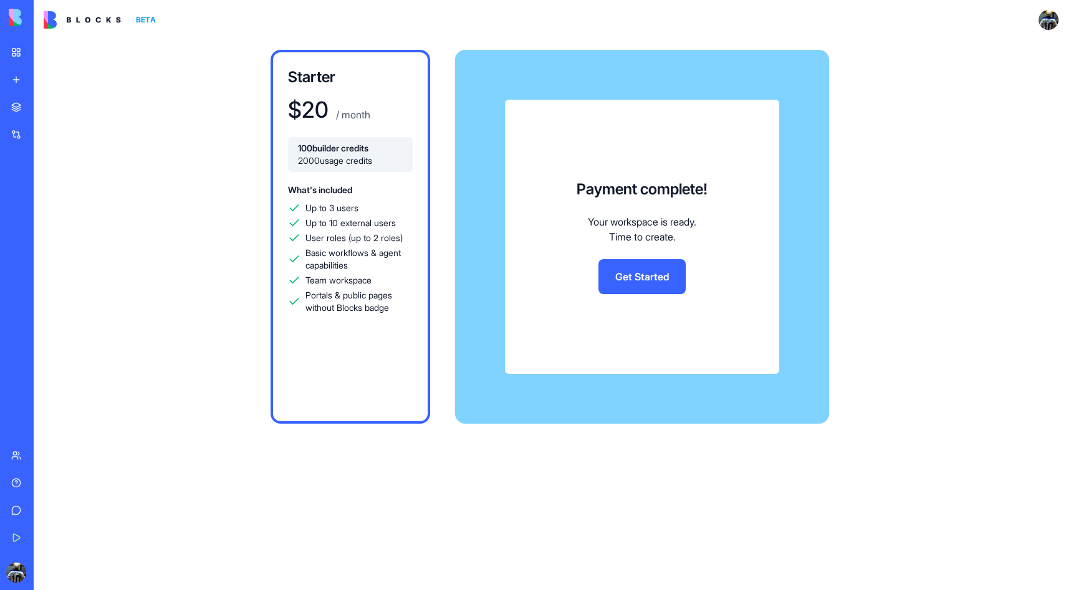
click at [634, 286] on link "Get Started" at bounding box center [642, 276] width 87 height 35
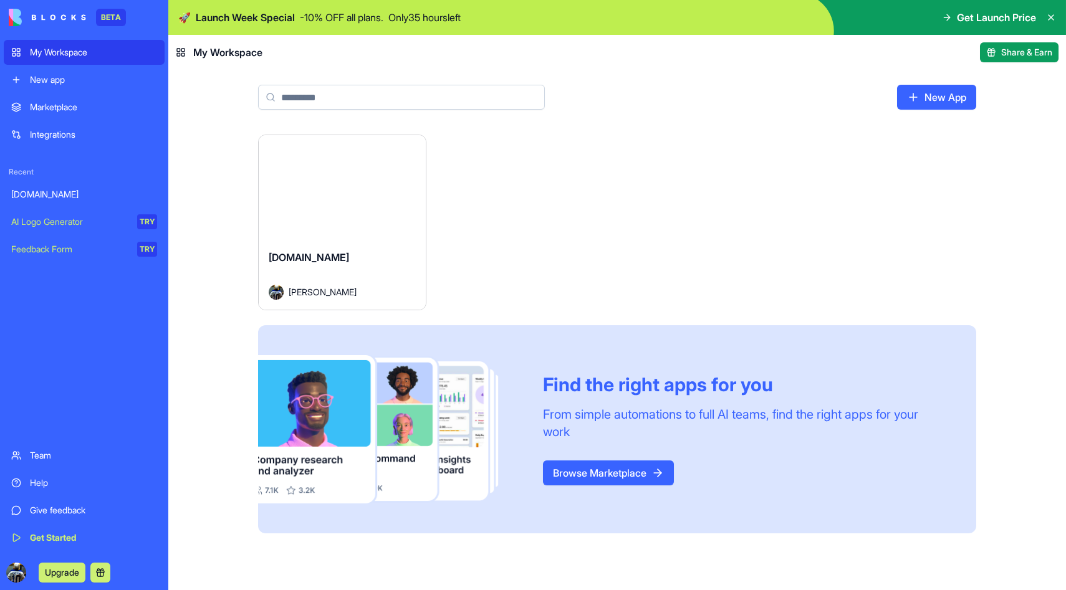
click at [365, 244] on div "[DOMAIN_NAME] [PERSON_NAME]" at bounding box center [342, 275] width 167 height 70
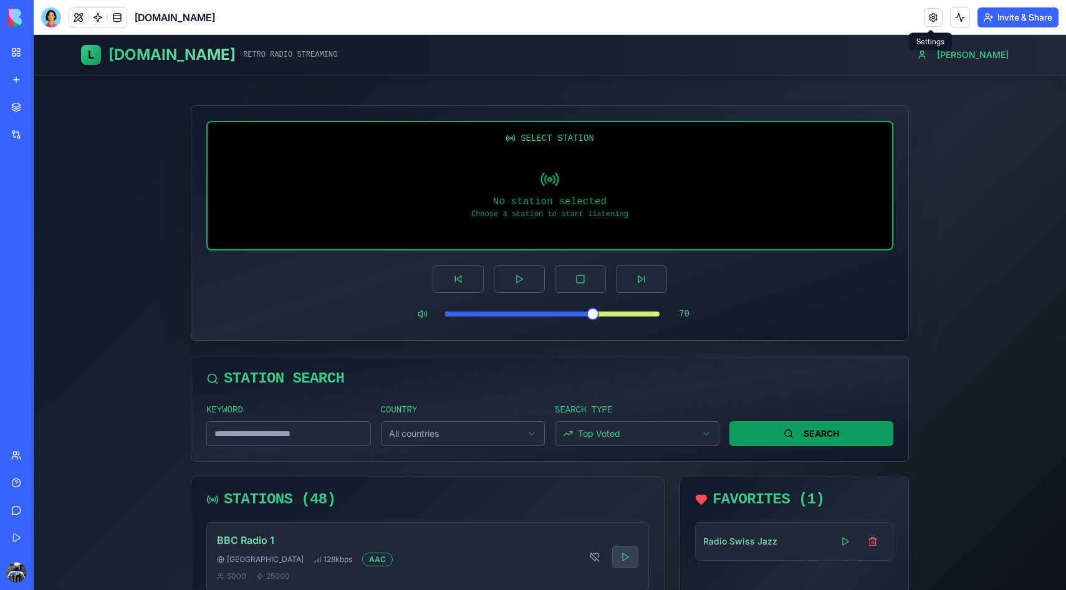
click at [932, 19] on link at bounding box center [933, 17] width 19 height 19
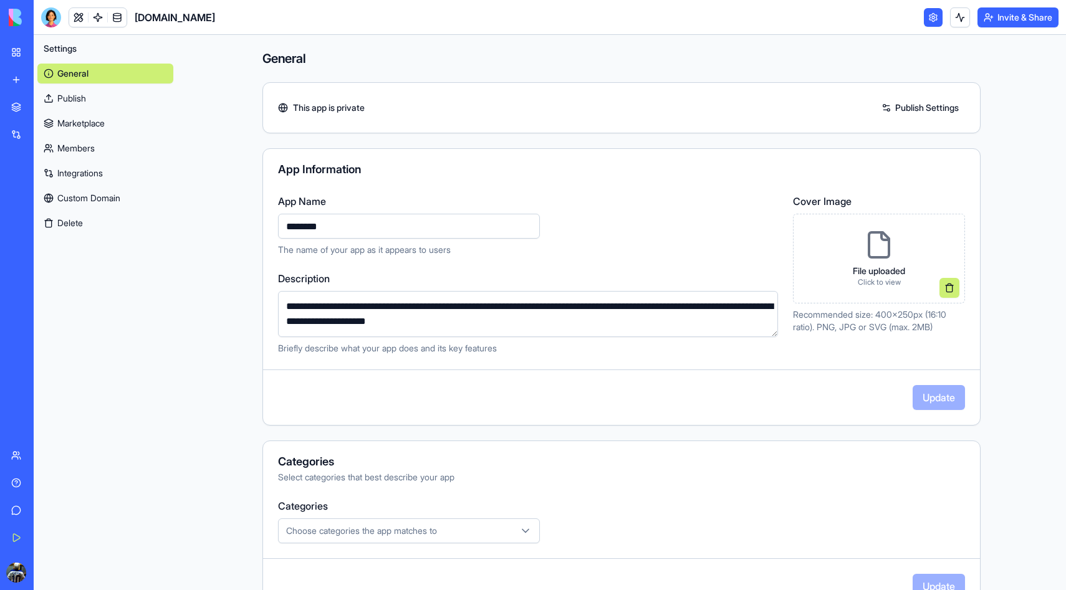
click at [899, 102] on link "Publish Settings" at bounding box center [920, 108] width 90 height 20
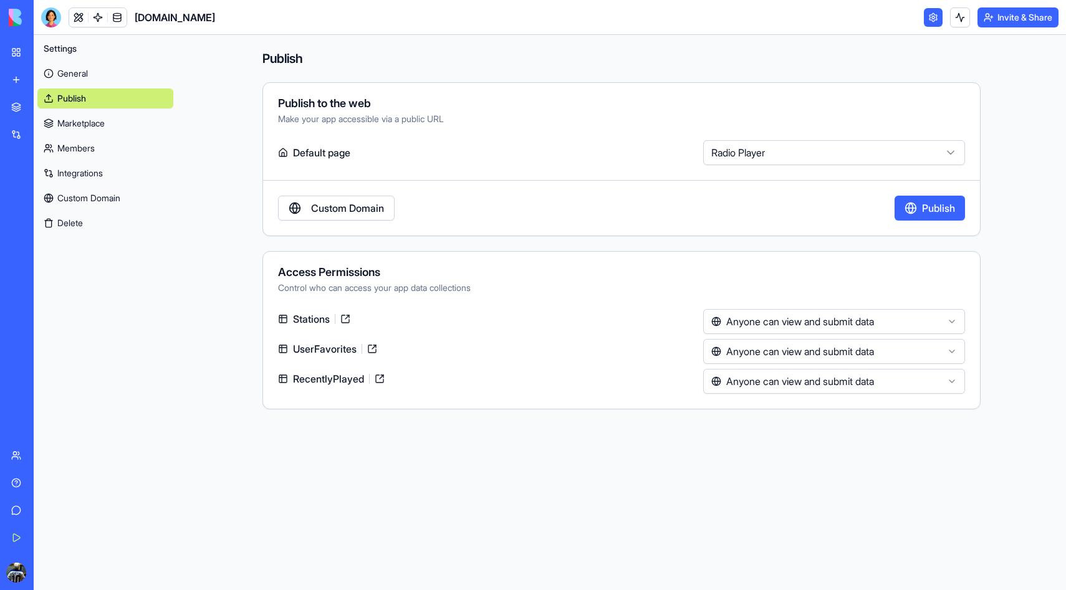
click at [381, 209] on link "Custom Domain" at bounding box center [336, 208] width 117 height 25
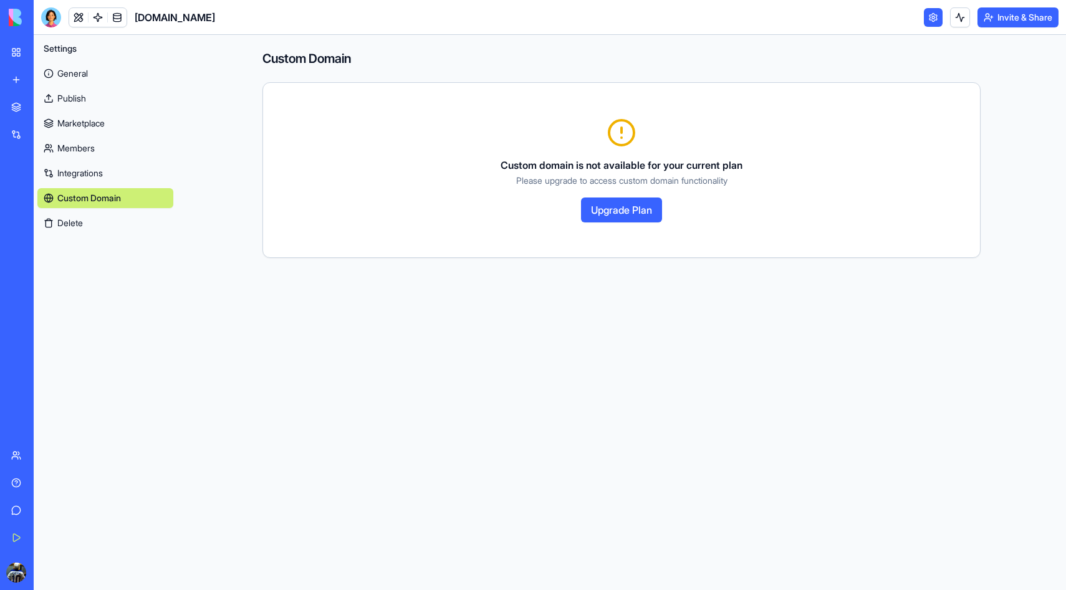
click at [81, 190] on link "Custom Domain" at bounding box center [105, 198] width 136 height 20
click at [82, 174] on link "Integrations" at bounding box center [105, 173] width 136 height 20
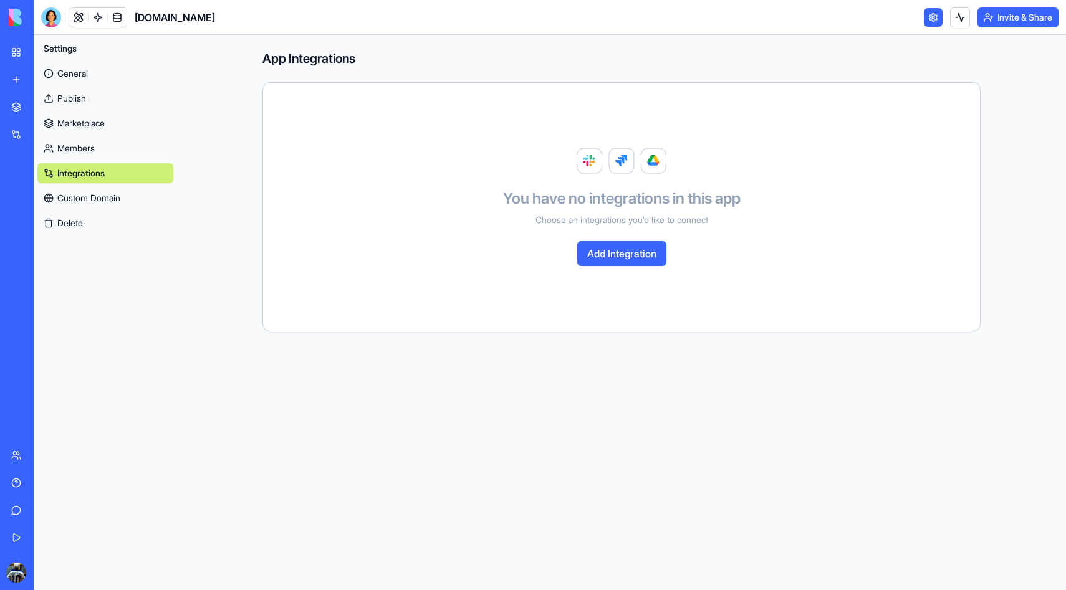
click at [70, 74] on link "General" at bounding box center [105, 74] width 136 height 20
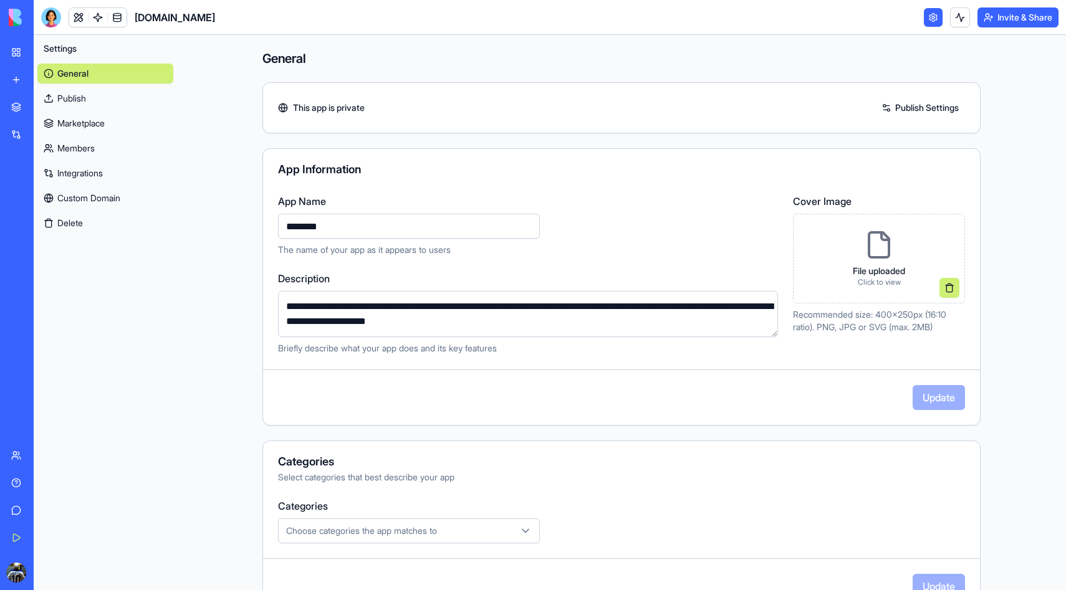
click at [72, 102] on link "Publish" at bounding box center [105, 99] width 136 height 20
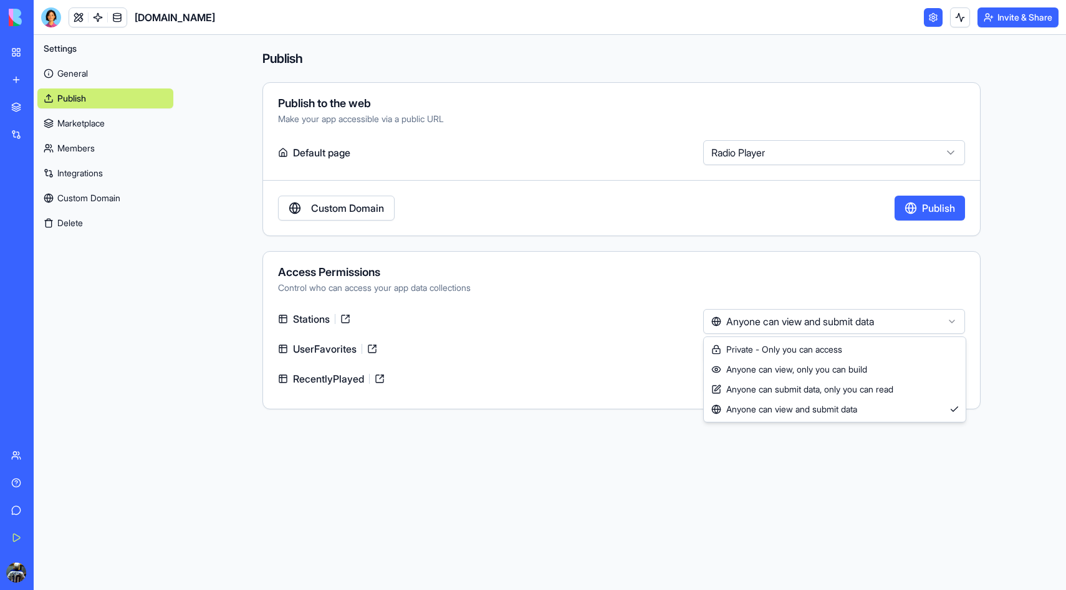
click at [829, 317] on html "**********" at bounding box center [533, 295] width 1066 height 590
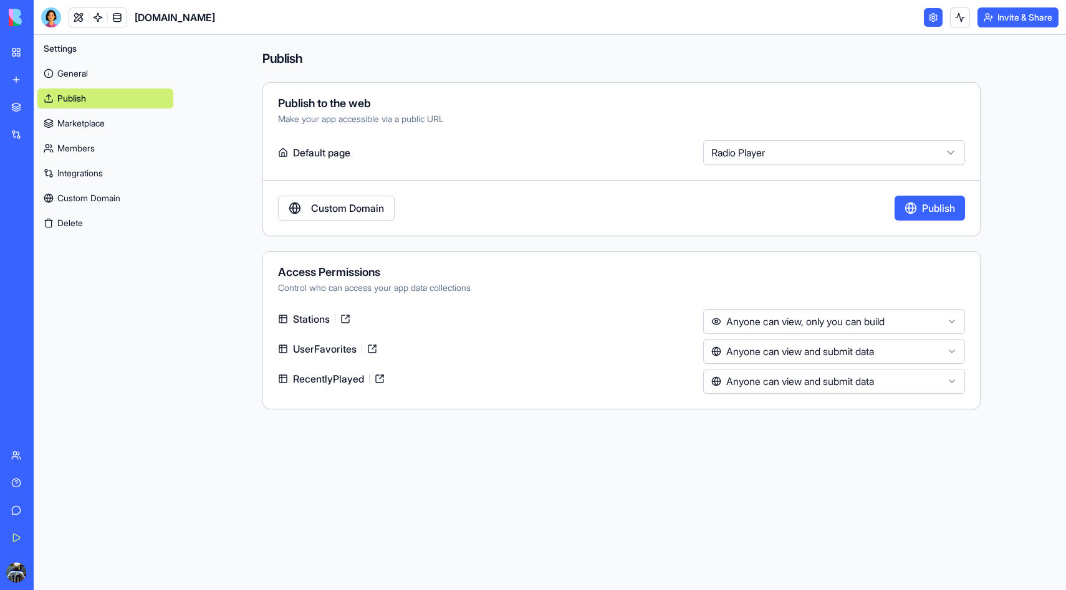
click at [802, 352] on html "**********" at bounding box center [533, 295] width 1066 height 590
click at [801, 383] on html "**********" at bounding box center [533, 295] width 1066 height 590
click at [592, 415] on div "**********" at bounding box center [622, 230] width 798 height 390
click at [348, 209] on link "Custom Domain" at bounding box center [336, 208] width 117 height 25
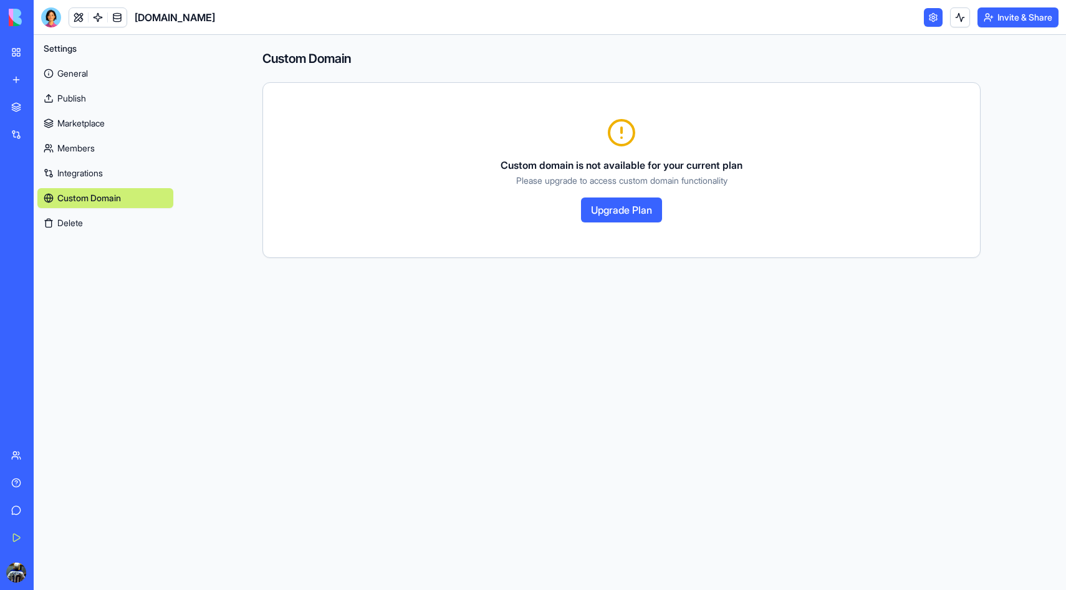
click at [599, 215] on button "Upgrade Plan" at bounding box center [621, 210] width 81 height 25
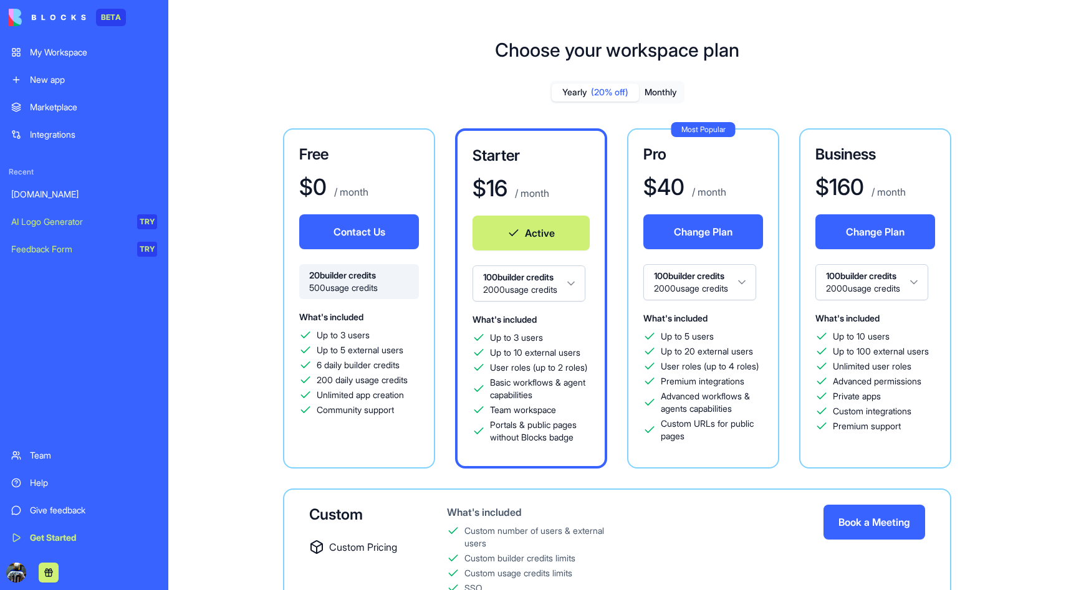
scroll to position [2, 0]
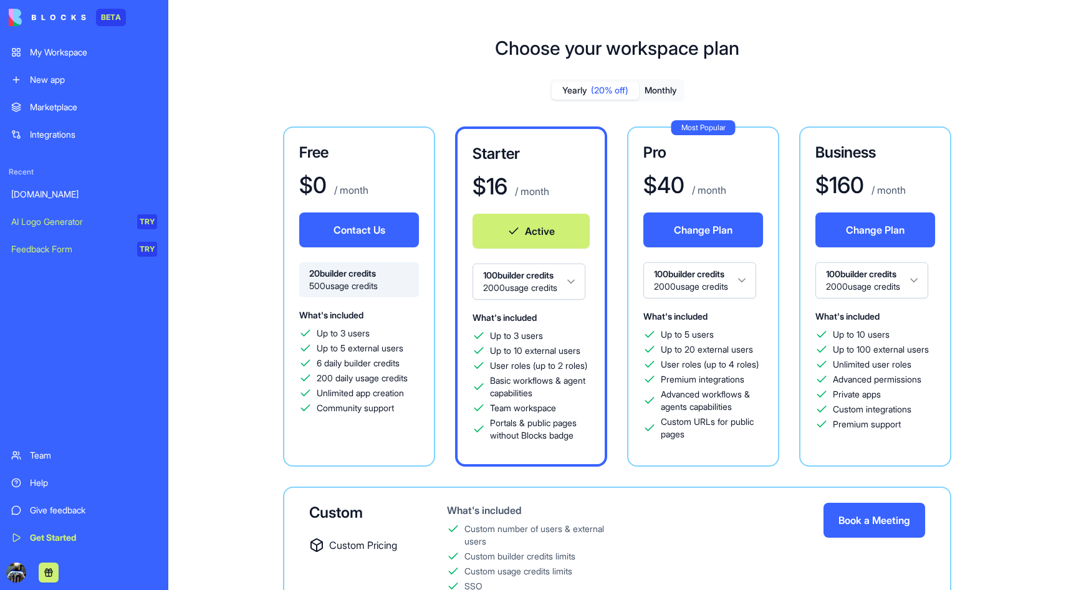
click at [663, 88] on button "Monthly" at bounding box center [661, 91] width 44 height 18
click at [675, 441] on span "Custom URLs for public pages" at bounding box center [712, 428] width 102 height 25
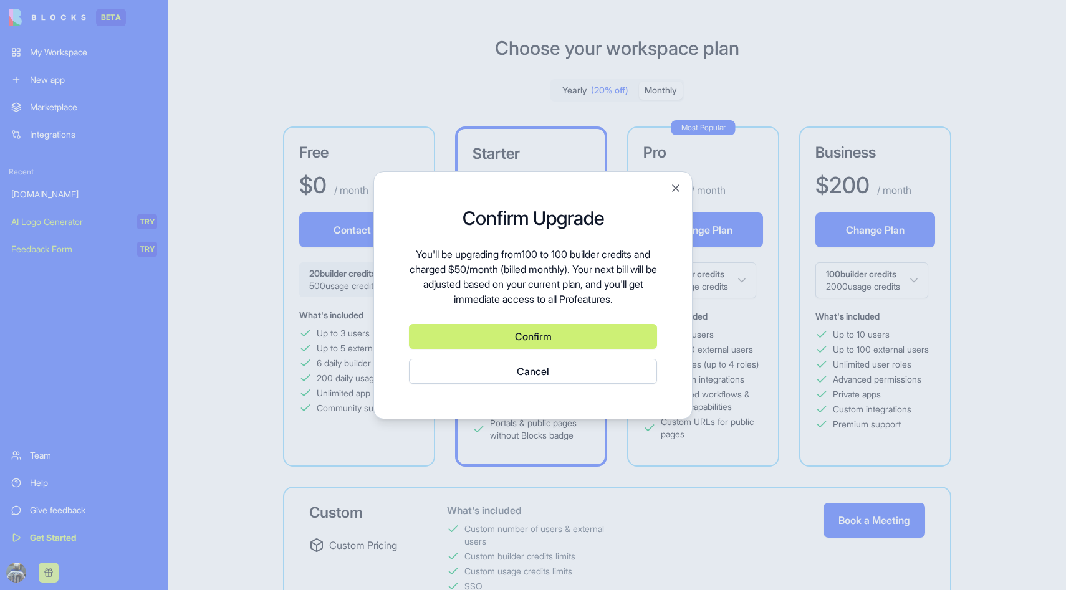
click at [675, 442] on div at bounding box center [533, 295] width 1066 height 590
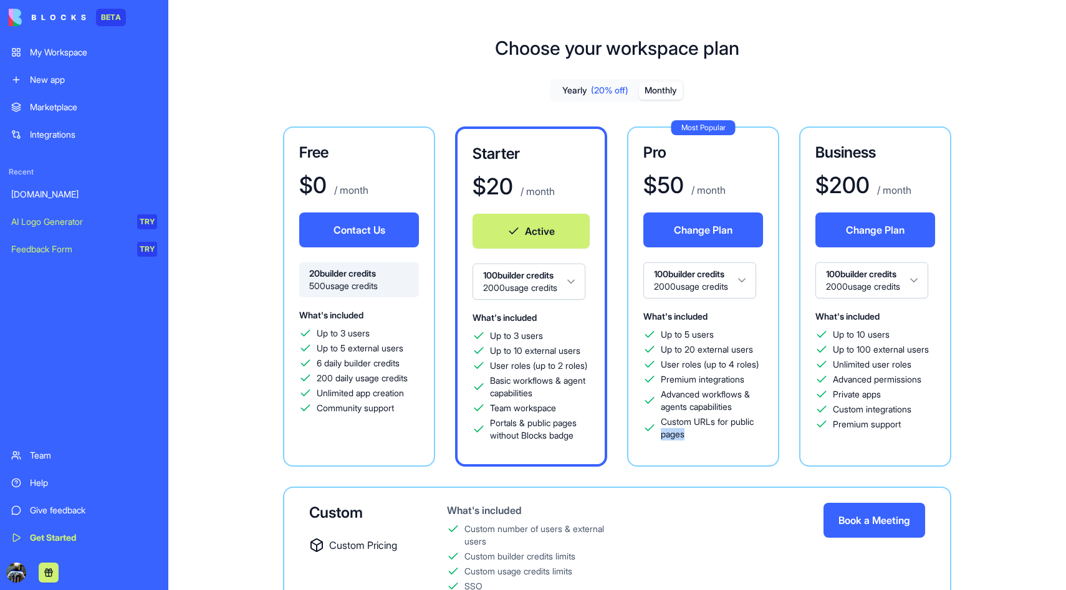
click at [675, 441] on span "Custom URLs for public pages" at bounding box center [712, 428] width 102 height 25
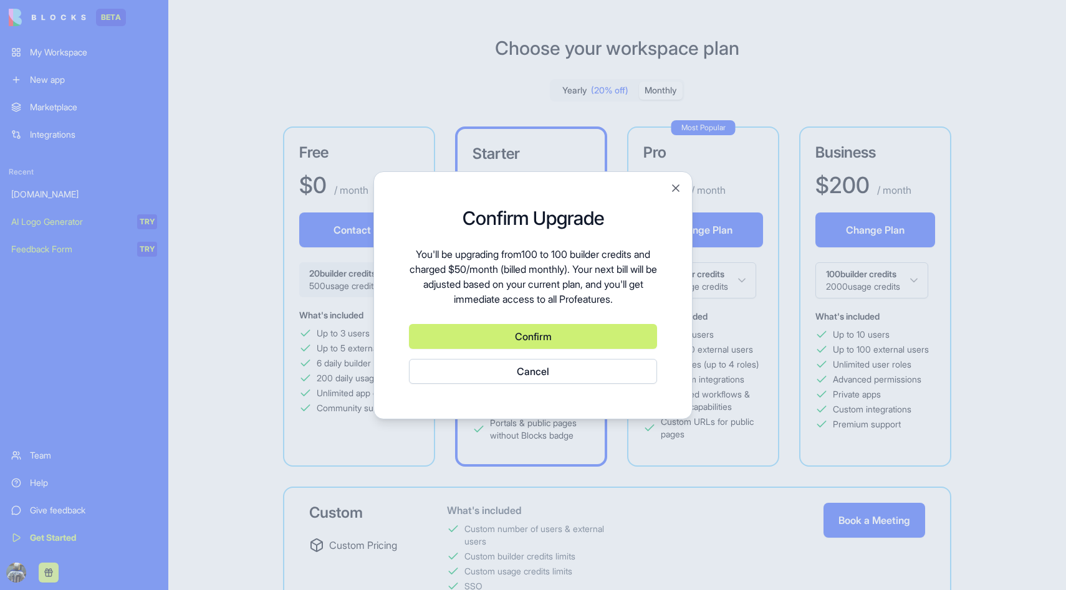
click at [675, 442] on div at bounding box center [533, 295] width 1066 height 590
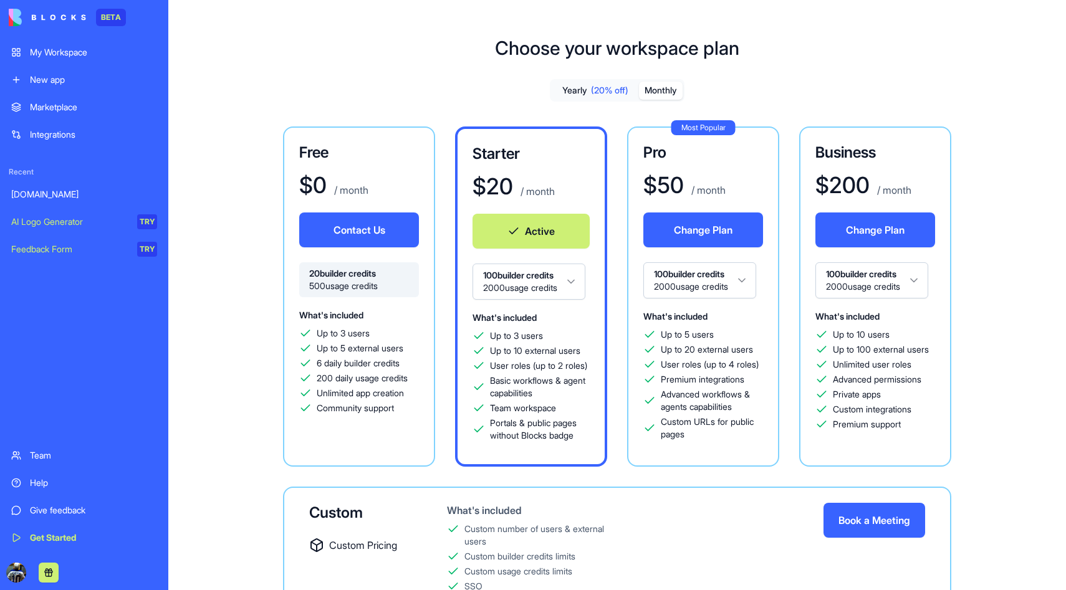
click at [704, 233] on button "Change Plan" at bounding box center [703, 230] width 120 height 35
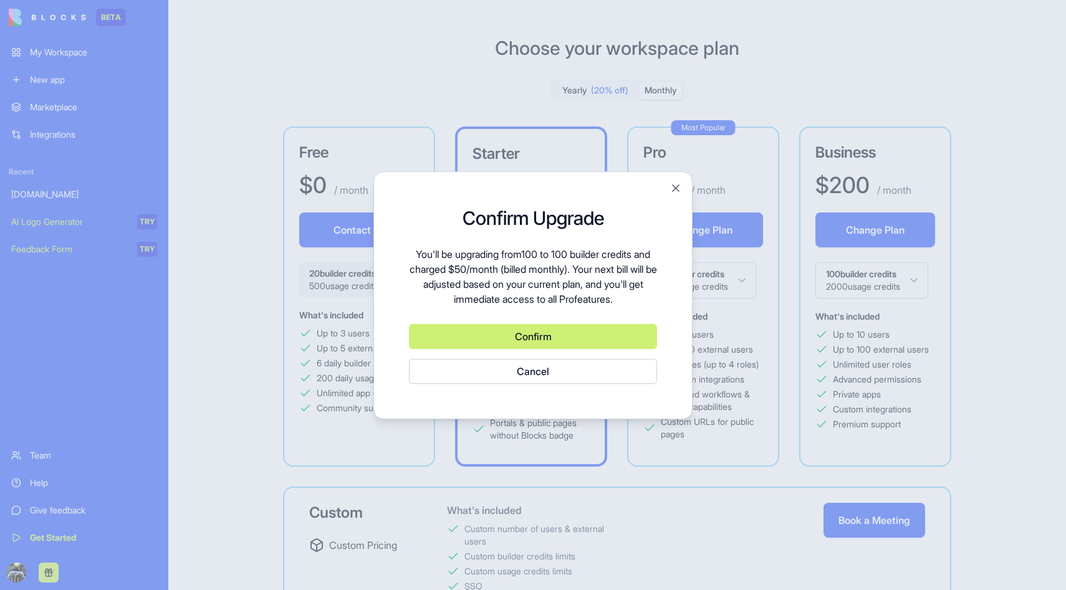
click at [615, 335] on button "Confirm" at bounding box center [533, 336] width 248 height 25
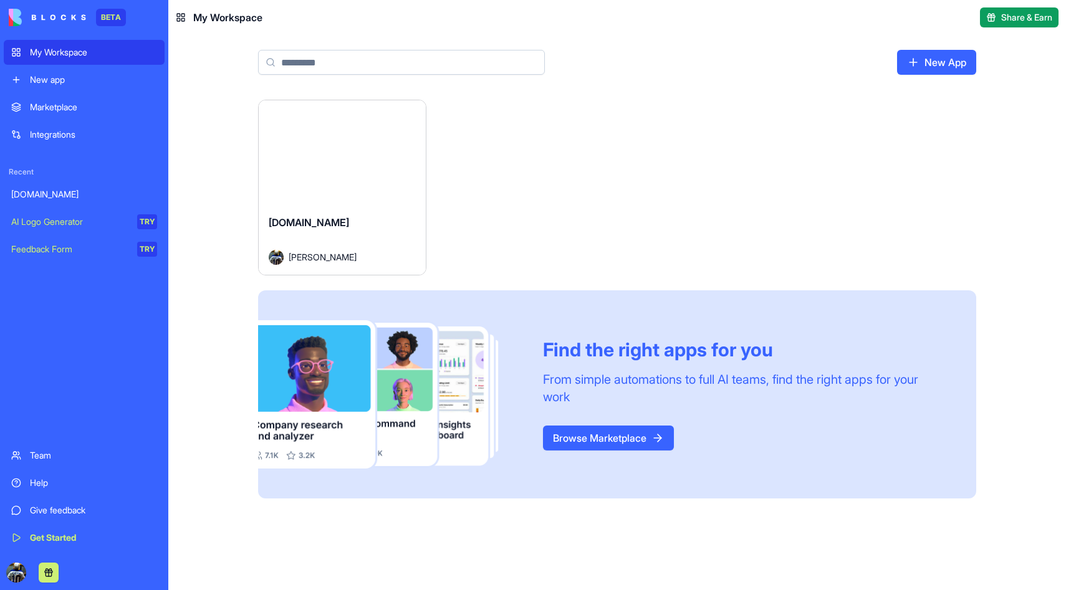
click at [358, 153] on button "Launch" at bounding box center [343, 152] width 94 height 25
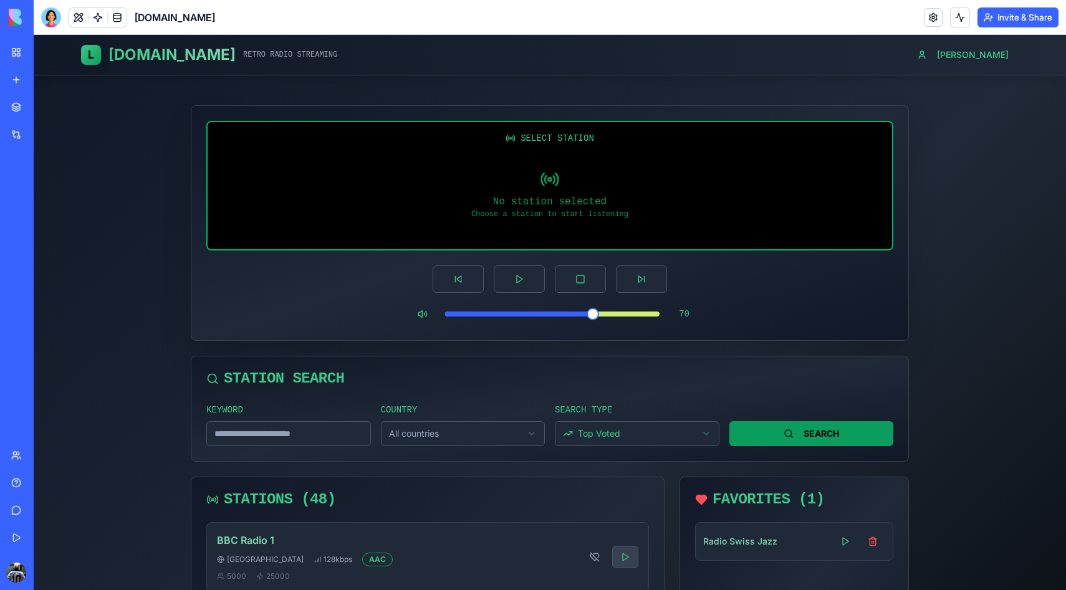
click at [931, 22] on link at bounding box center [933, 17] width 19 height 19
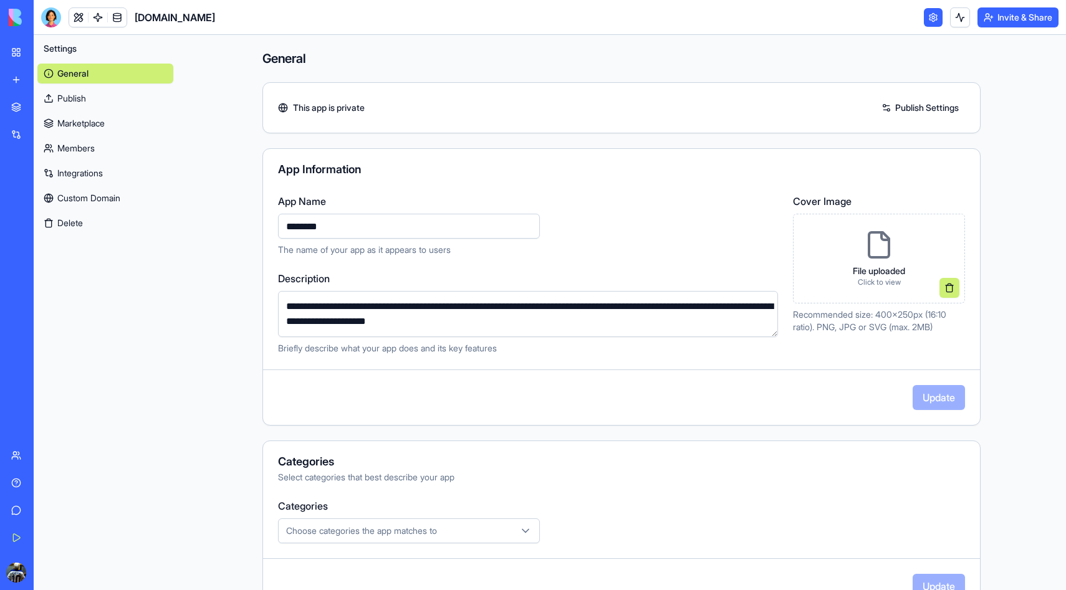
click at [95, 199] on link "Custom Domain" at bounding box center [105, 198] width 136 height 20
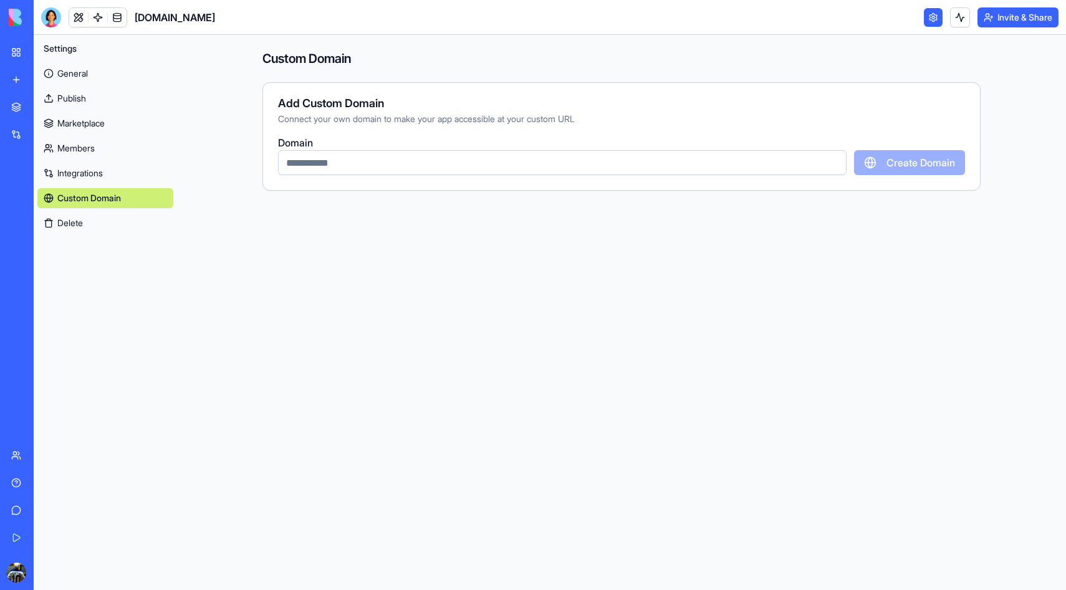
click at [335, 173] on input "text" at bounding box center [562, 162] width 569 height 25
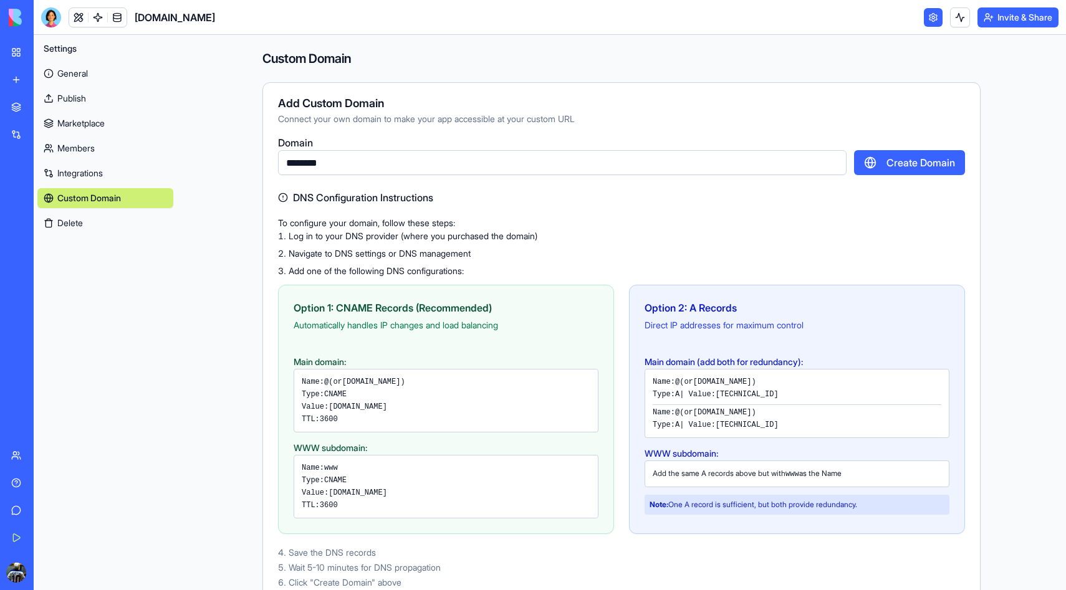
type input "********"
click at [247, 341] on div "Custom Domain Add Custom Domain Connect your own domain to make your app access…" at bounding box center [622, 327] width 798 height 585
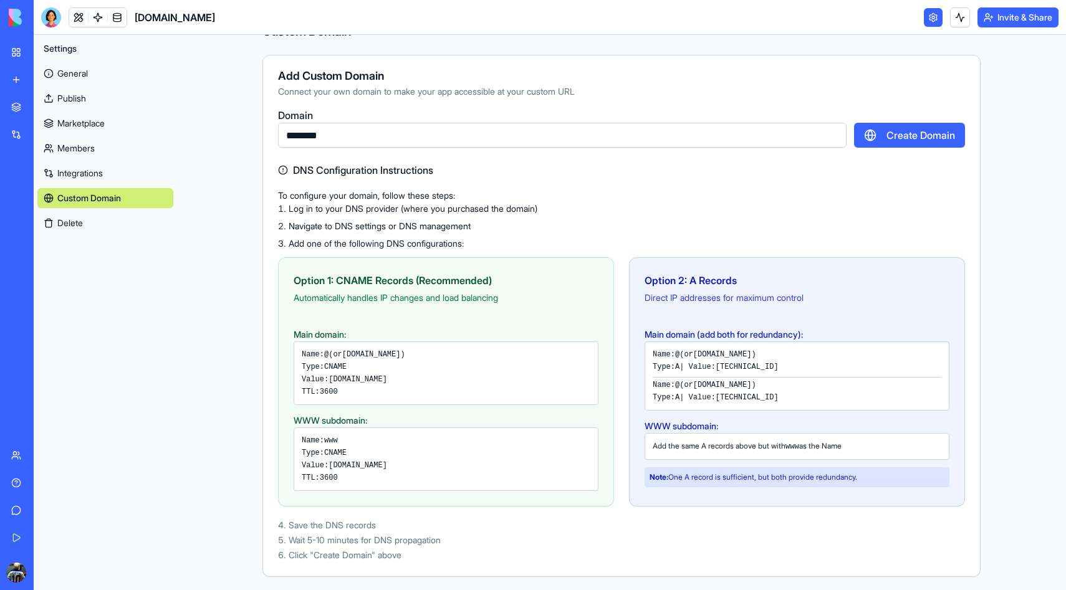
scroll to position [29, 0]
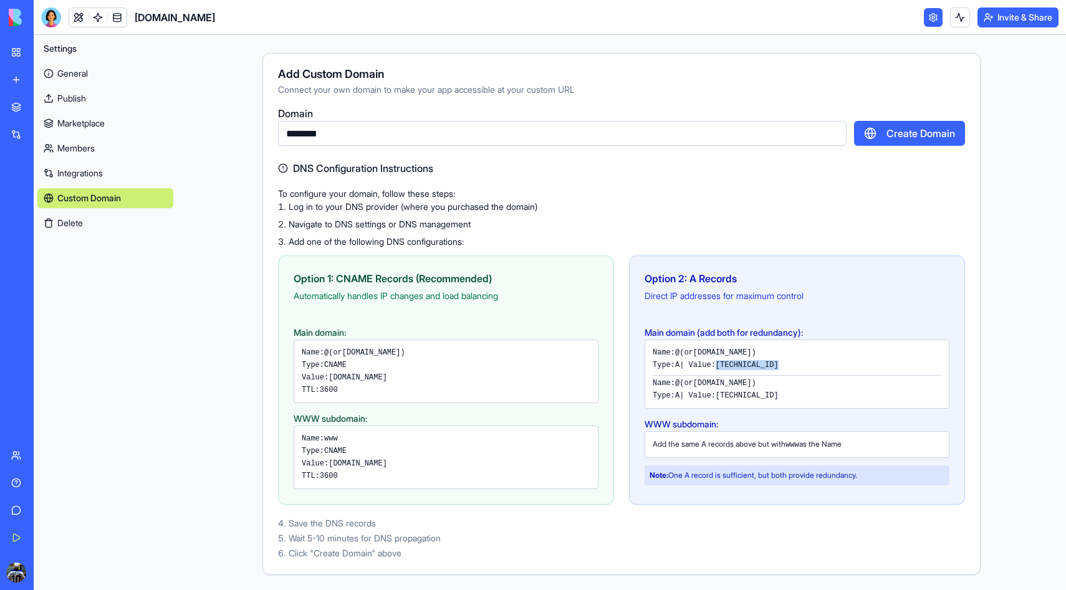
drag, startPoint x: 731, startPoint y: 365, endPoint x: 791, endPoint y: 364, distance: 59.9
click at [779, 364] on code "166.117.48.144" at bounding box center [747, 365] width 63 height 9
copy code "166.117.48.144"
drag, startPoint x: 730, startPoint y: 396, endPoint x: 791, endPoint y: 397, distance: 60.5
click at [791, 397] on div "Type: A | Value: 166.117.151.3" at bounding box center [797, 396] width 289 height 10
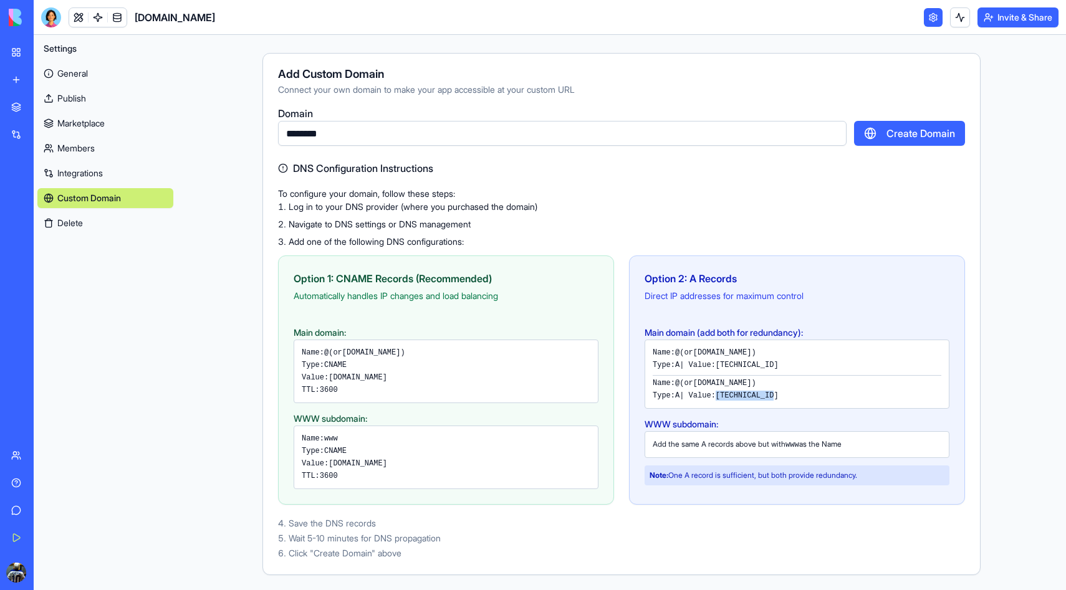
copy code "166.117.151.3"
click at [339, 225] on li "Navigate to DNS settings or DNS management" at bounding box center [621, 224] width 687 height 12
click at [339, 241] on li "Add one of the following DNS configurations:" at bounding box center [621, 242] width 687 height 12
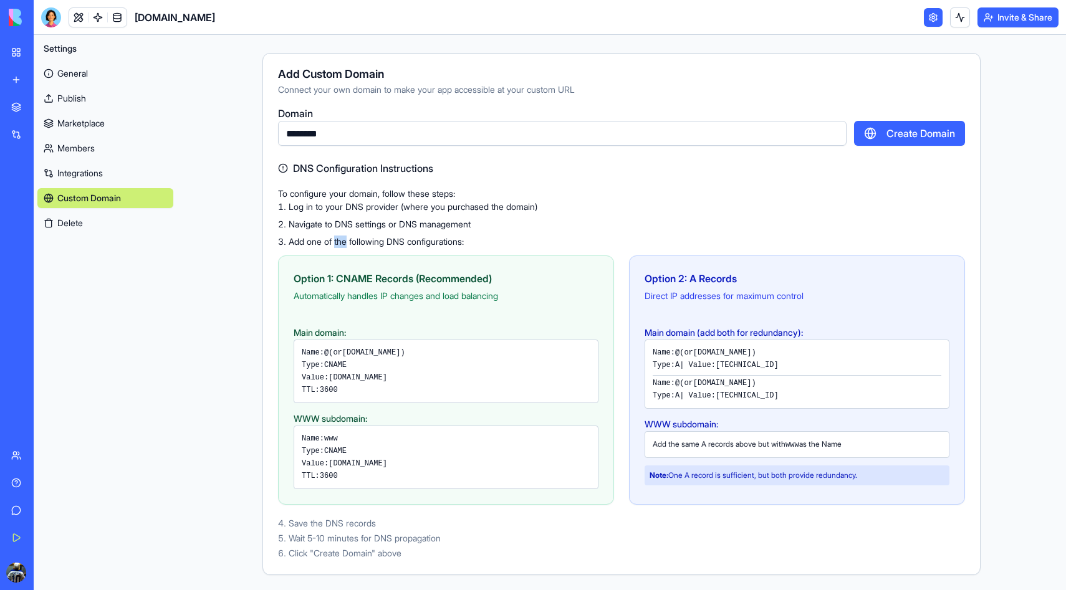
click at [339, 241] on li "Add one of the following DNS configurations:" at bounding box center [621, 242] width 687 height 12
drag, startPoint x: 731, startPoint y: 365, endPoint x: 776, endPoint y: 365, distance: 44.3
click at [779, 362] on code "166.117.48.144" at bounding box center [747, 365] width 63 height 9
drag, startPoint x: 731, startPoint y: 364, endPoint x: 792, endPoint y: 363, distance: 61.1
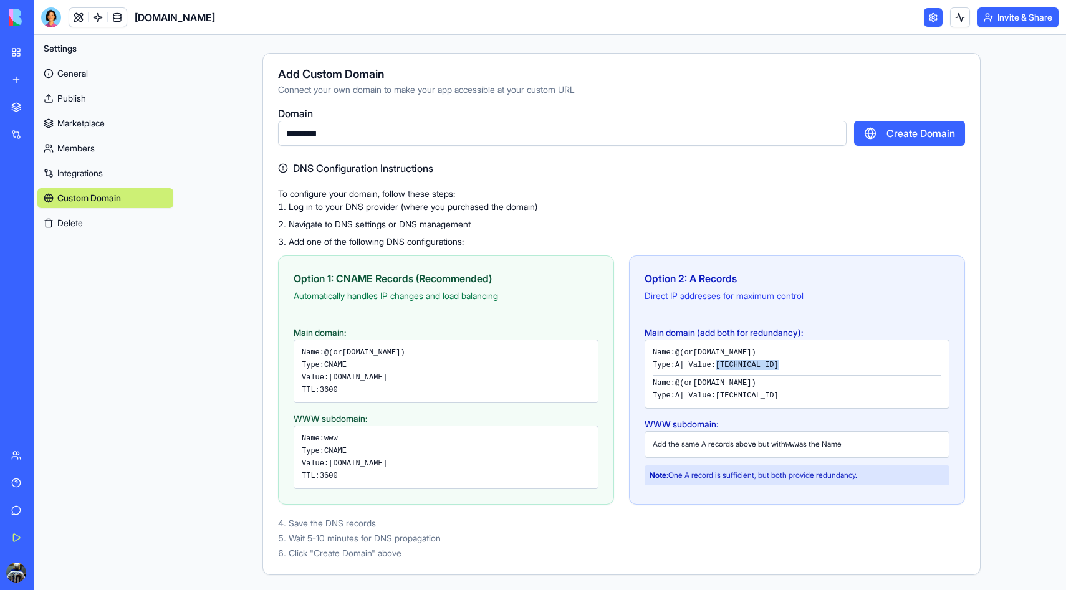
click at [779, 363] on code "166.117.48.144" at bounding box center [747, 365] width 63 height 9
copy code "166.117.48.144"
drag, startPoint x: 334, startPoint y: 378, endPoint x: 406, endPoint y: 376, distance: 72.4
click at [406, 376] on div "Value: proxy.blocks.diy" at bounding box center [446, 378] width 289 height 10
copy code "proxy.blocks.diy"
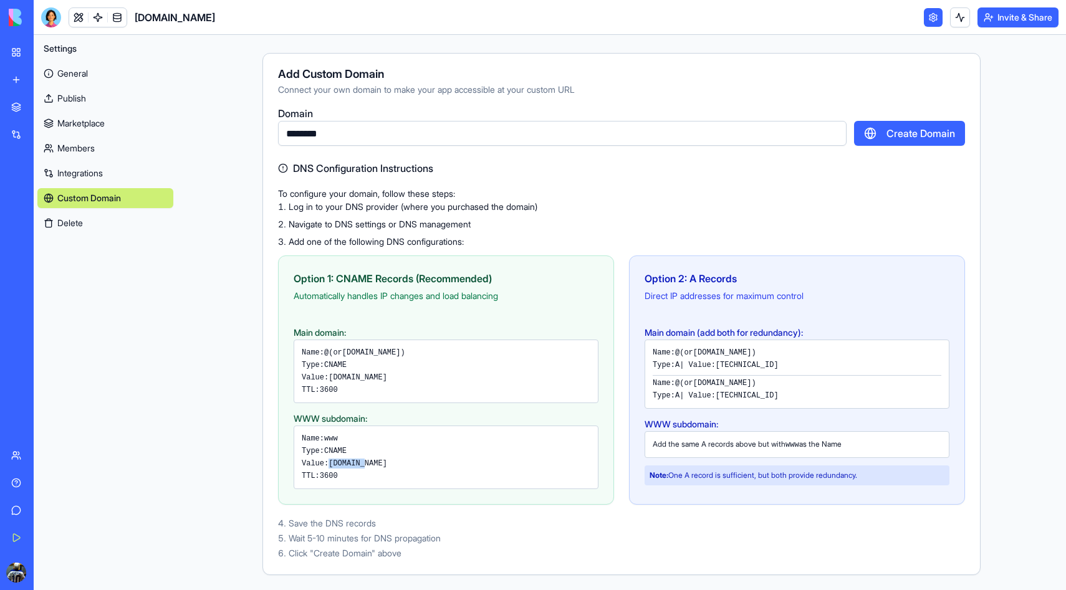
drag, startPoint x: 334, startPoint y: 464, endPoint x: 377, endPoint y: 464, distance: 43.0
click at [377, 464] on div "Value: llama.fm" at bounding box center [446, 464] width 289 height 10
copy code "llama.fm"
click at [921, 143] on button "Create Domain" at bounding box center [909, 133] width 111 height 25
